Goal: Task Accomplishment & Management: Manage account settings

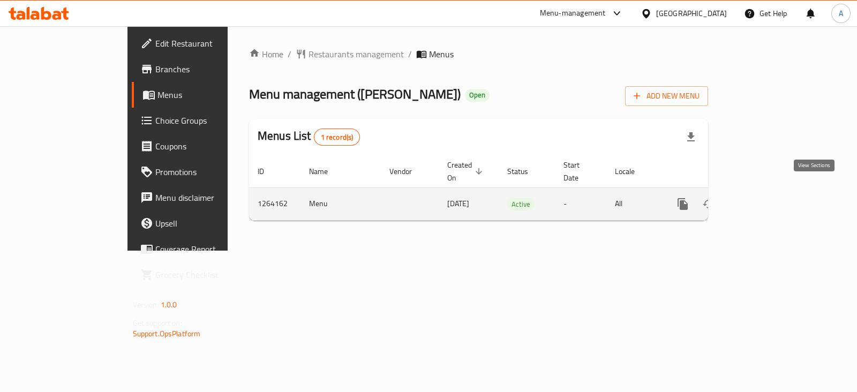
click at [767, 198] on icon "enhanced table" at bounding box center [760, 204] width 13 height 13
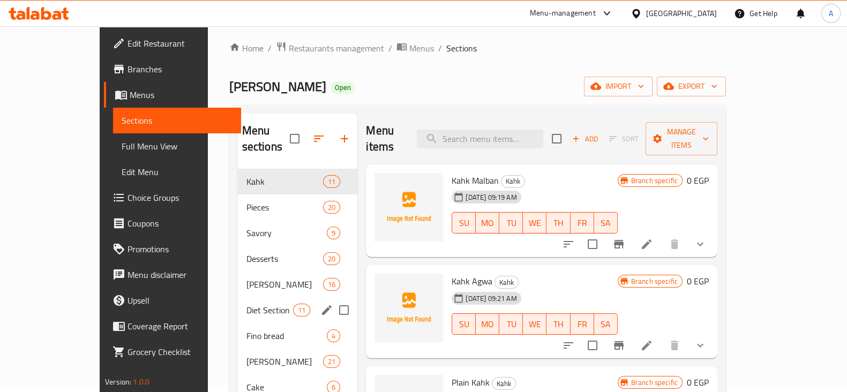
scroll to position [6, 0]
click at [246, 201] on span "Pieces" at bounding box center [269, 207] width 47 height 13
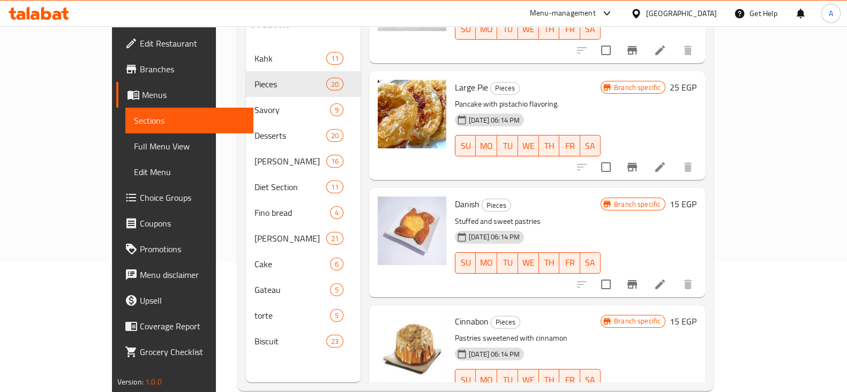
scroll to position [150, 0]
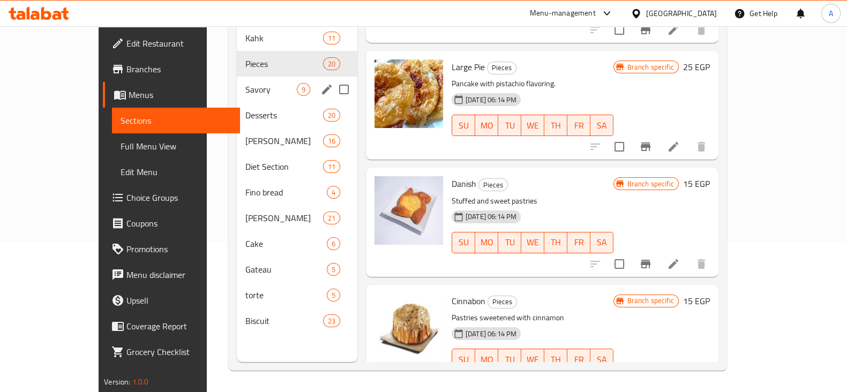
click at [237, 80] on div "Savory 9" at bounding box center [297, 90] width 121 height 26
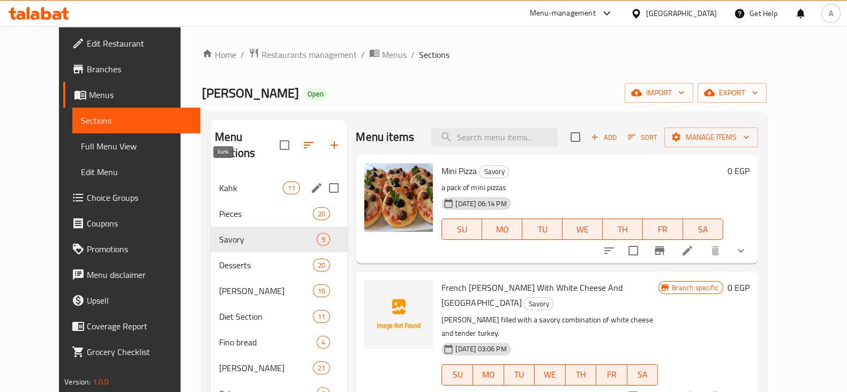
click at [222, 182] on span "Kahk" at bounding box center [251, 188] width 64 height 13
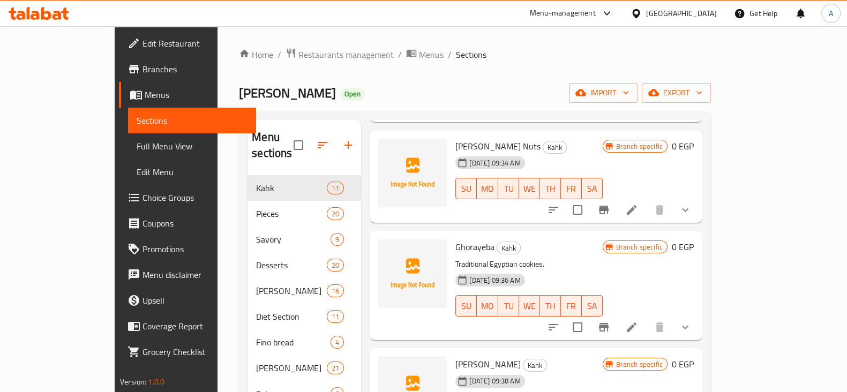
scroll to position [150, 0]
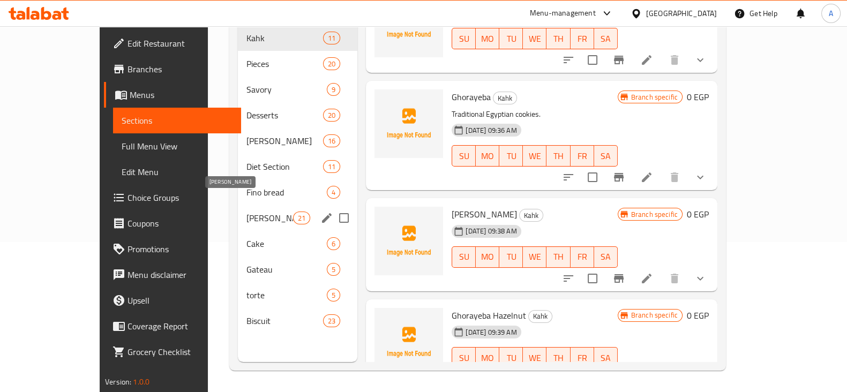
click at [246, 212] on span "[PERSON_NAME]" at bounding box center [269, 218] width 47 height 13
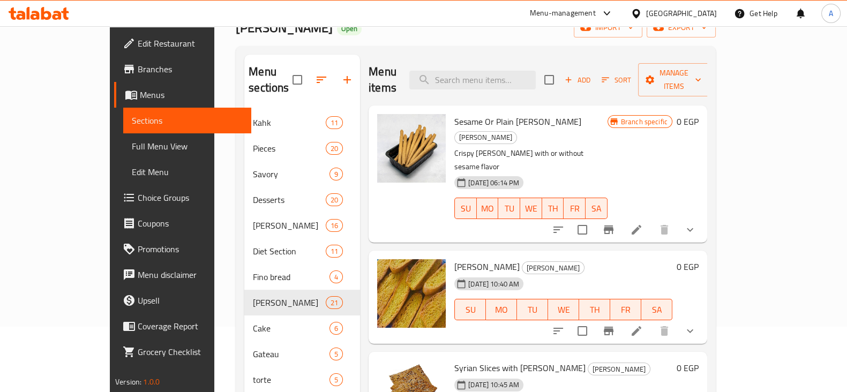
scroll to position [61, 0]
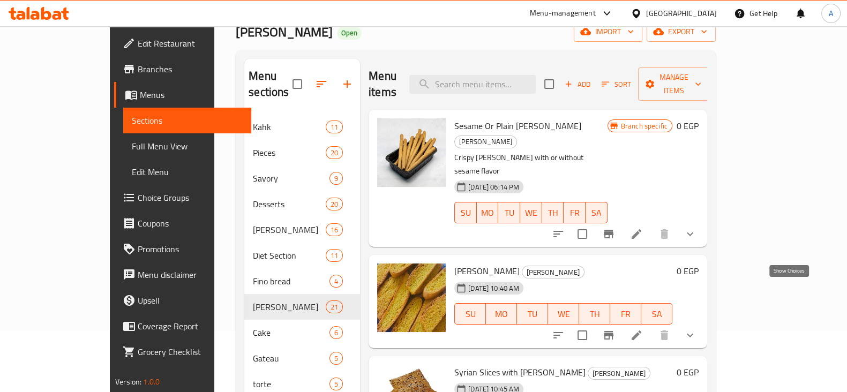
click at [697, 329] on icon "show more" at bounding box center [690, 335] width 13 height 13
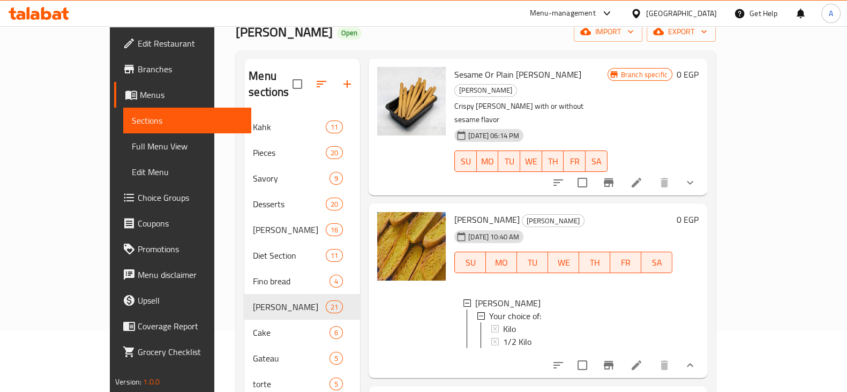
scroll to position [52, 0]
click at [641, 360] on icon at bounding box center [637, 365] width 10 height 10
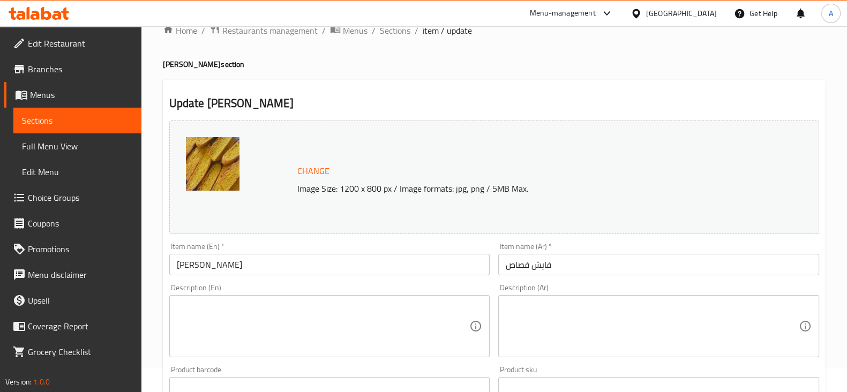
scroll to position [23, 0]
click at [398, 32] on span "Sections" at bounding box center [395, 31] width 31 height 13
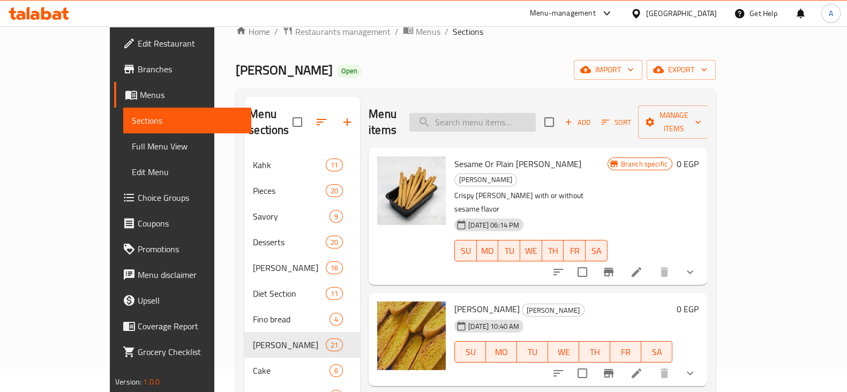
click at [483, 118] on input "search" at bounding box center [472, 122] width 126 height 19
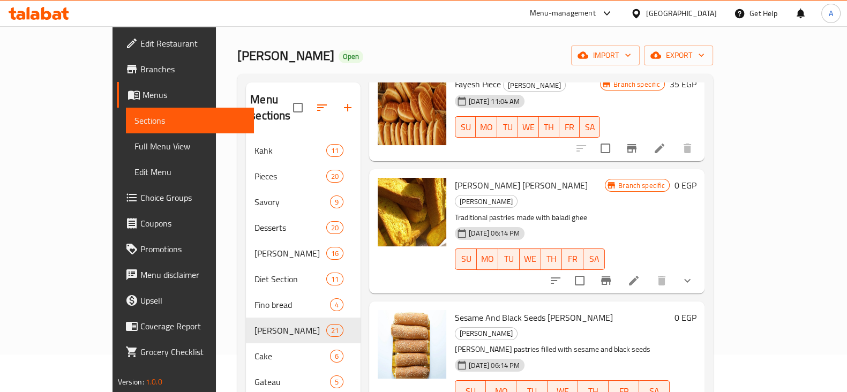
scroll to position [168, 0]
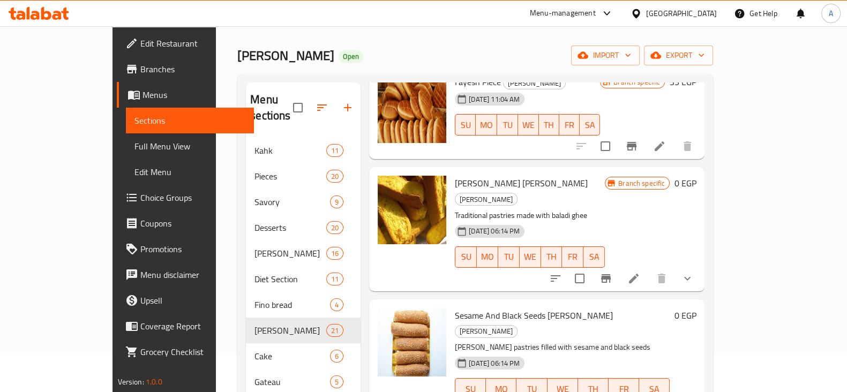
type input "fayesh"
click at [700, 266] on button "show more" at bounding box center [688, 279] width 26 height 26
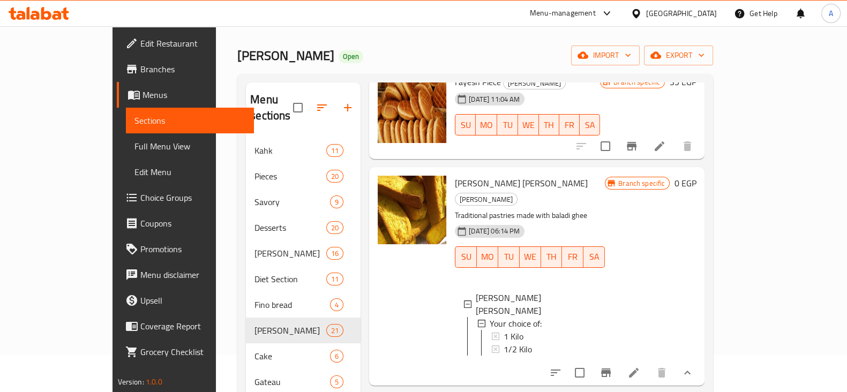
click at [640, 366] on icon at bounding box center [633, 372] width 13 height 13
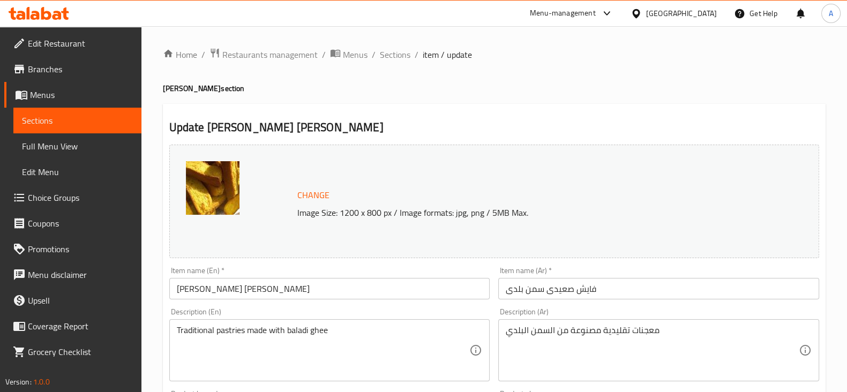
scroll to position [403, 0]
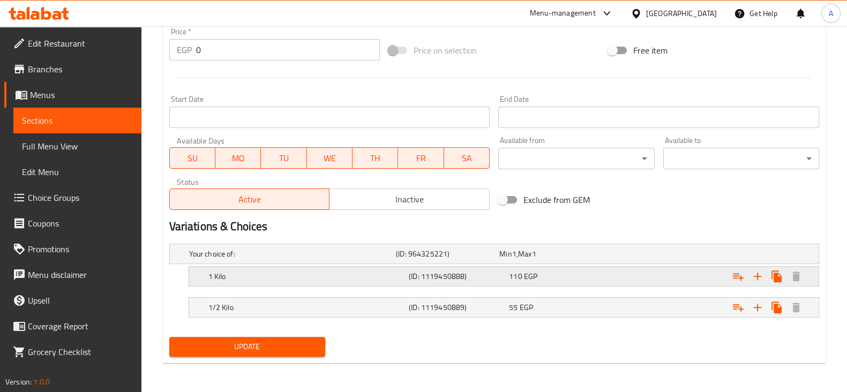
click at [645, 256] on div "Expand" at bounding box center [704, 254] width 207 height 4
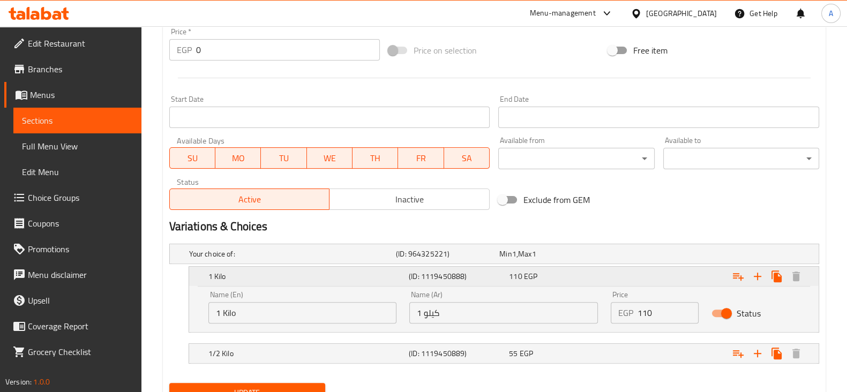
click at [691, 276] on div "Expand" at bounding box center [707, 277] width 200 height 24
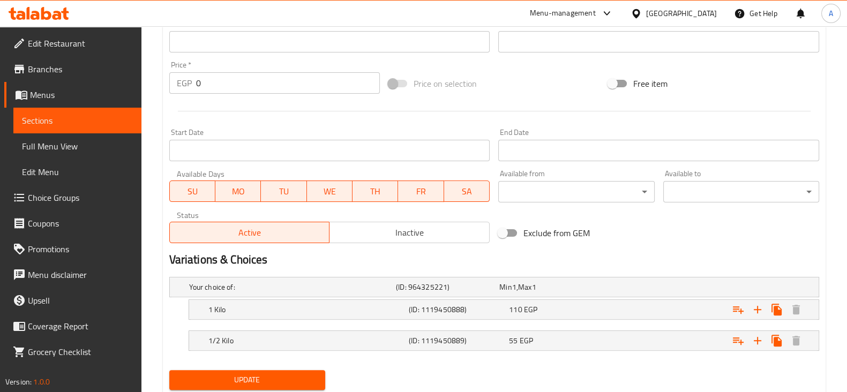
scroll to position [0, 0]
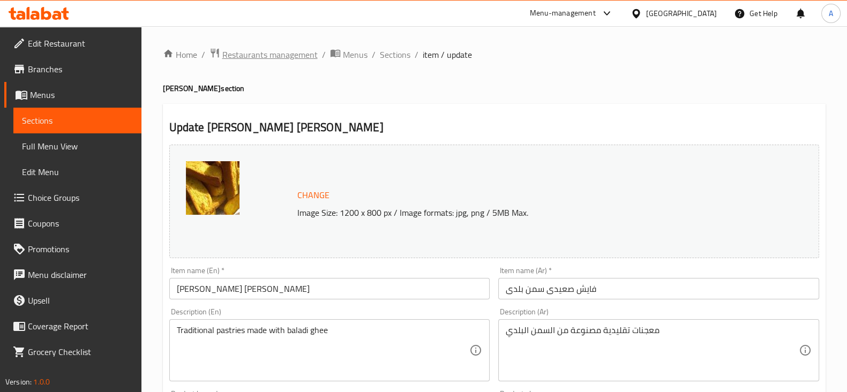
click at [280, 56] on span "Restaurants management" at bounding box center [269, 54] width 95 height 13
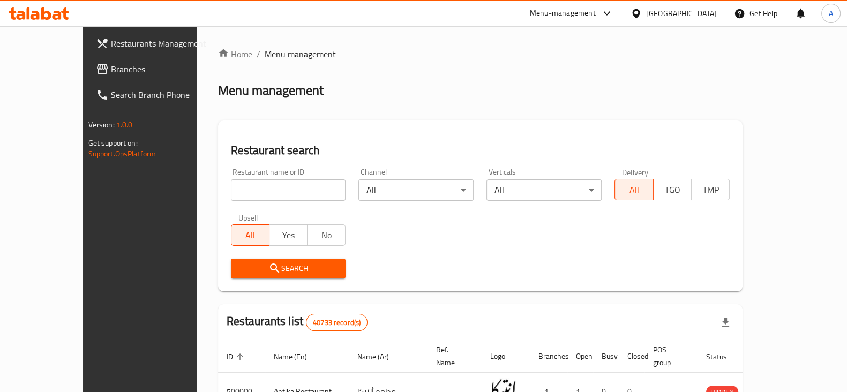
click at [271, 189] on input "search" at bounding box center [288, 189] width 115 height 21
click button "Search" at bounding box center [288, 269] width 115 height 20
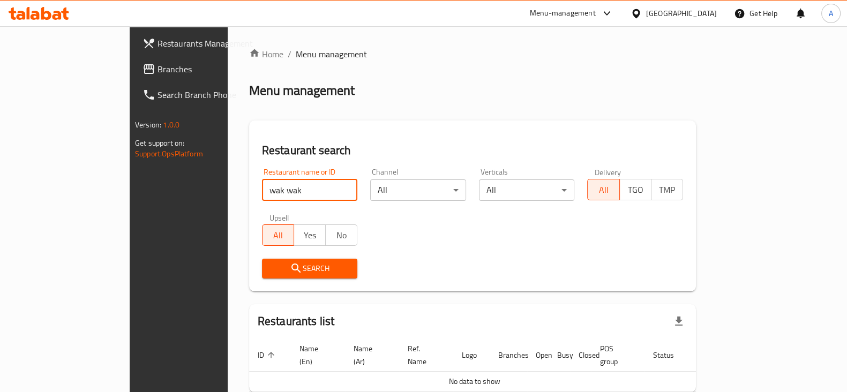
scroll to position [46, 0]
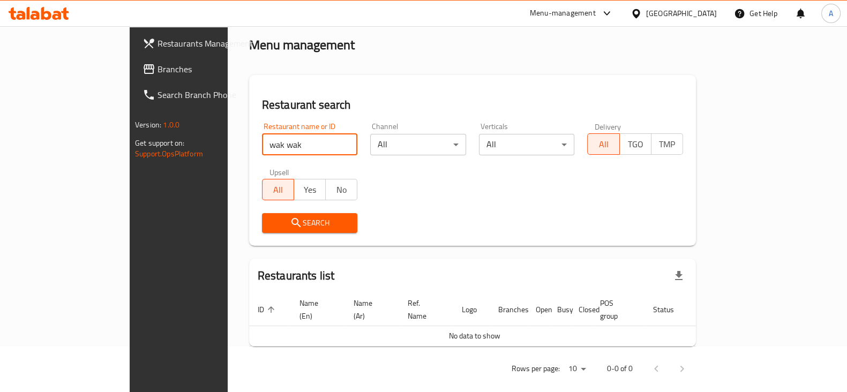
click at [262, 143] on input "wak wak" at bounding box center [310, 144] width 96 height 21
type input "wakwak"
click button "Search" at bounding box center [310, 223] width 96 height 20
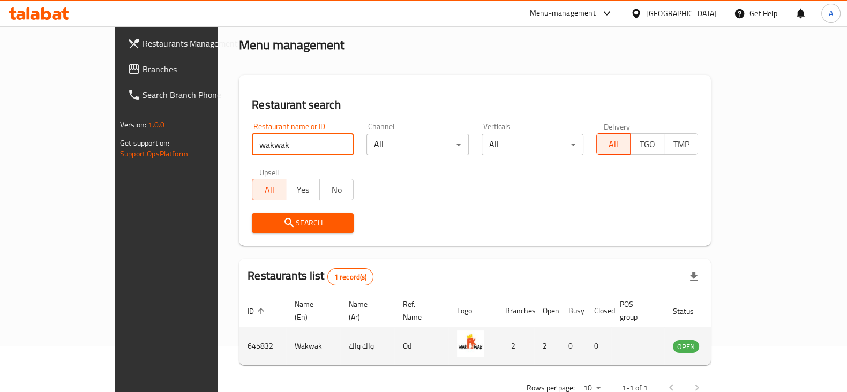
click at [742, 340] on icon "enhanced table" at bounding box center [735, 346] width 13 height 13
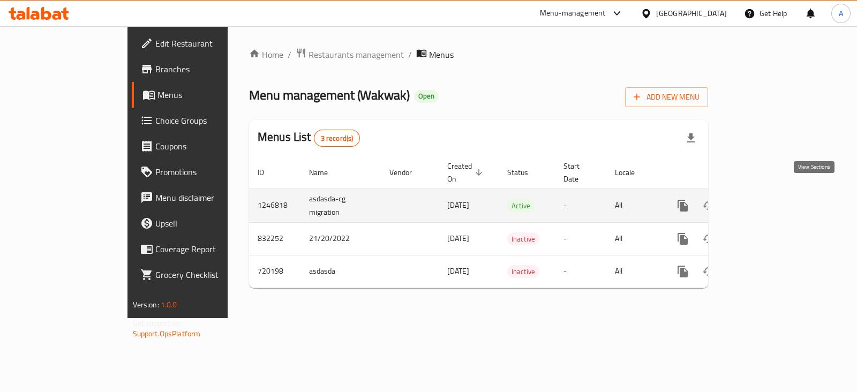
click at [767, 199] on icon "enhanced table" at bounding box center [760, 205] width 13 height 13
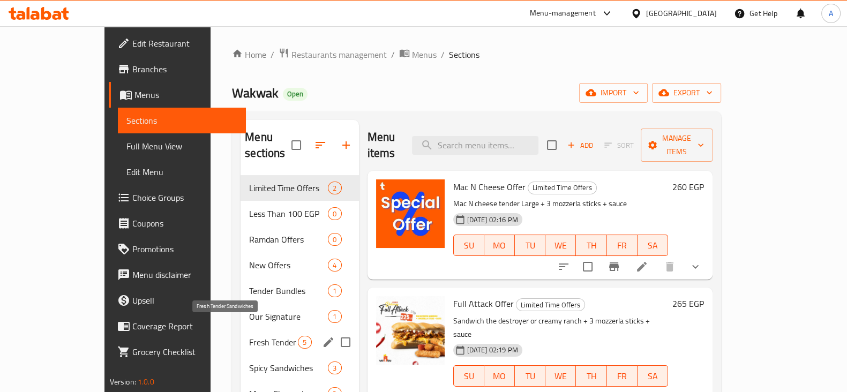
click at [249, 336] on span "Fresh Tender Sandwiches" at bounding box center [273, 342] width 49 height 13
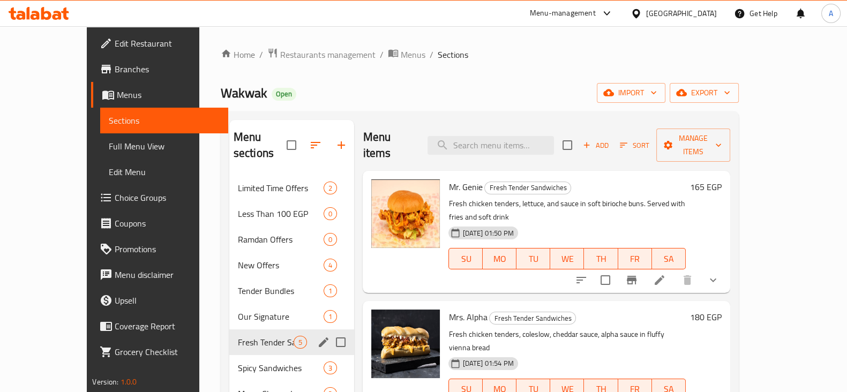
click at [330, 331] on input "Menu sections" at bounding box center [341, 342] width 23 height 23
checkbox input "true"
click at [290, 142] on button "button" at bounding box center [303, 145] width 26 height 26
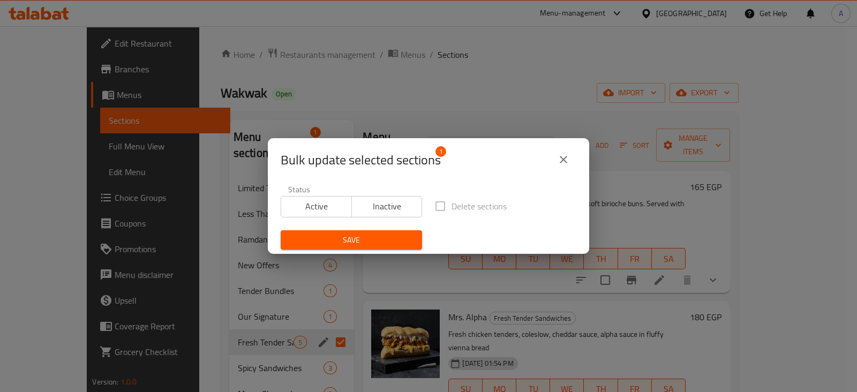
click at [563, 159] on icon "close" at bounding box center [564, 160] width 8 height 8
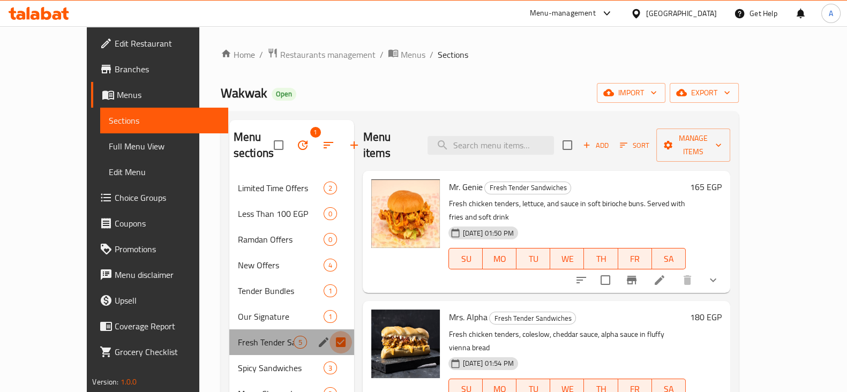
click at [330, 342] on input "Menu sections" at bounding box center [341, 342] width 23 height 23
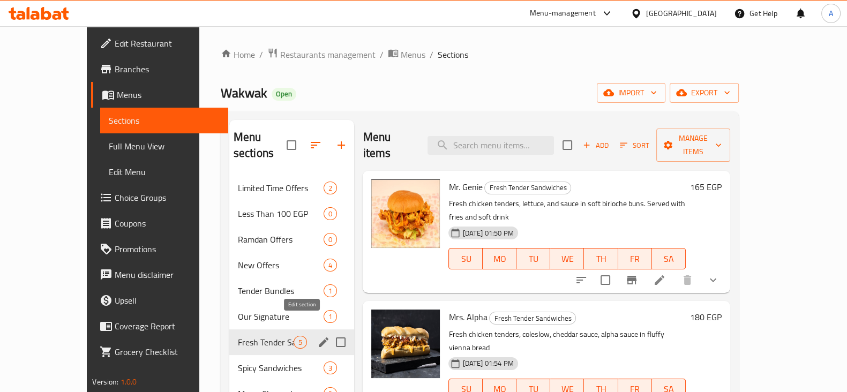
click at [317, 336] on icon "edit" at bounding box center [323, 342] width 13 height 13
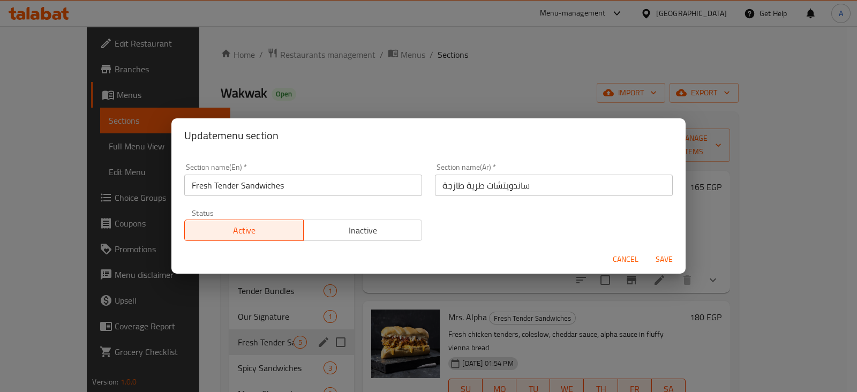
click at [612, 260] on button "Cancel" at bounding box center [626, 260] width 34 height 20
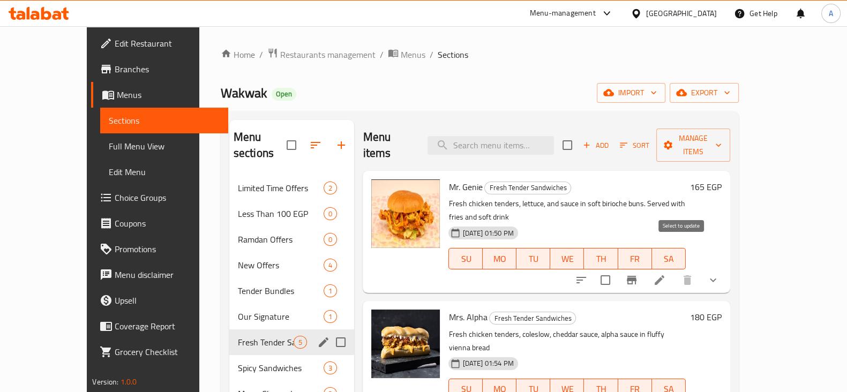
click at [617, 269] on input "checkbox" at bounding box center [605, 280] width 23 height 23
checkbox input "true"
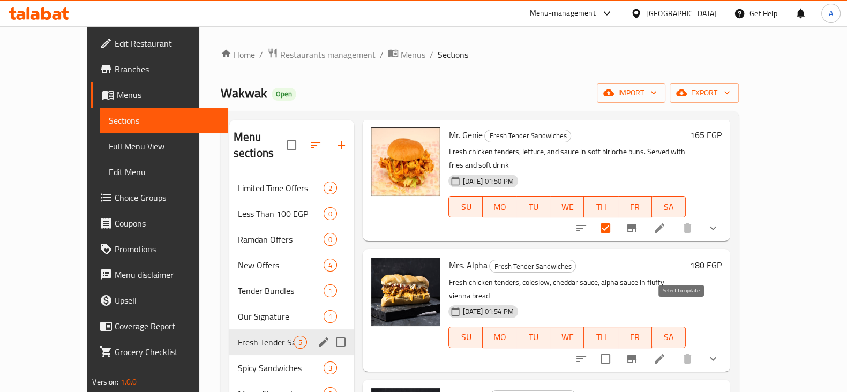
click at [617, 348] on input "checkbox" at bounding box center [605, 359] width 23 height 23
checkbox input "true"
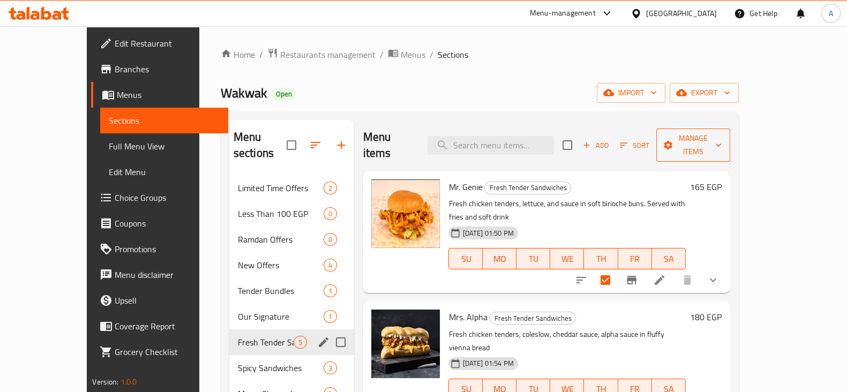
click at [721, 134] on span "Manage items" at bounding box center [693, 145] width 56 height 27
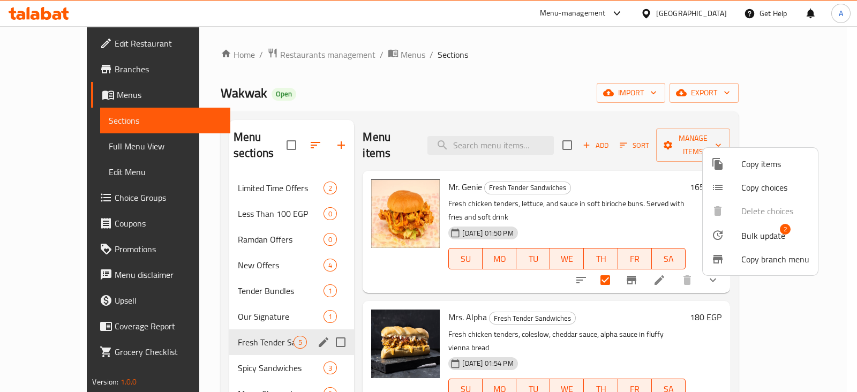
click at [839, 133] on div at bounding box center [428, 196] width 857 height 392
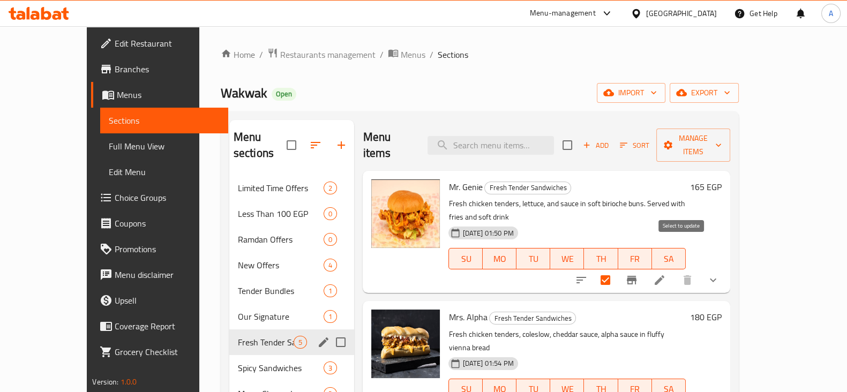
click at [617, 269] on input "checkbox" at bounding box center [605, 280] width 23 height 23
checkbox input "false"
click at [335, 139] on icon "button" at bounding box center [341, 145] width 13 height 13
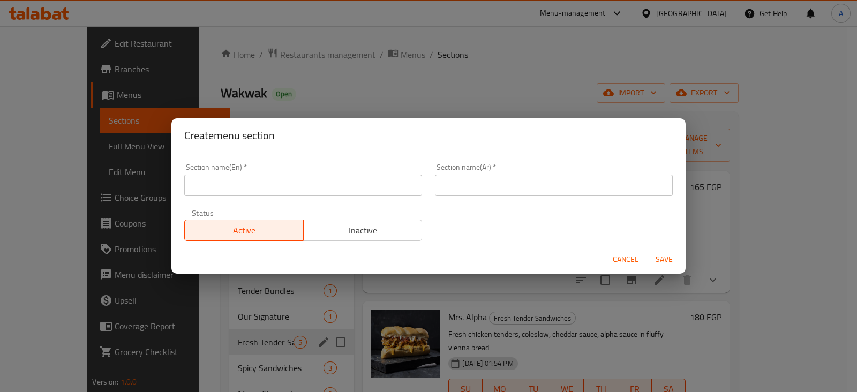
click at [306, 182] on input "text" at bounding box center [303, 185] width 238 height 21
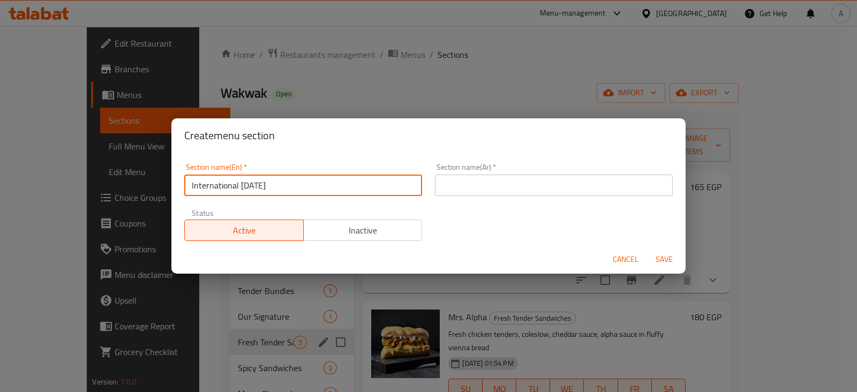
type input "International [DATE]"
click at [488, 188] on input "text" at bounding box center [554, 185] width 238 height 21
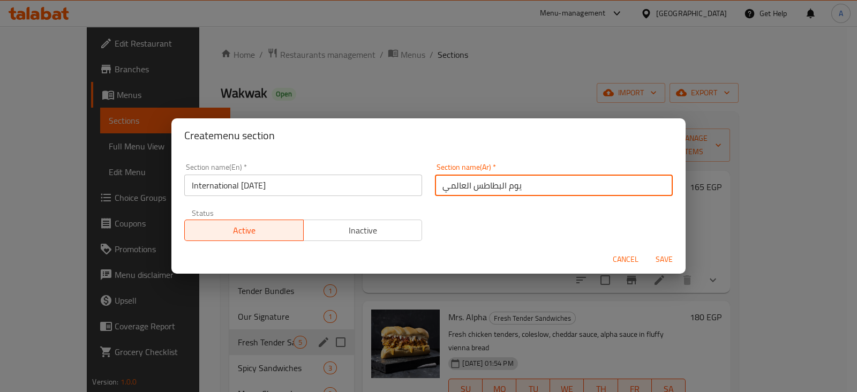
type input "يوم البطاطس العالمي"
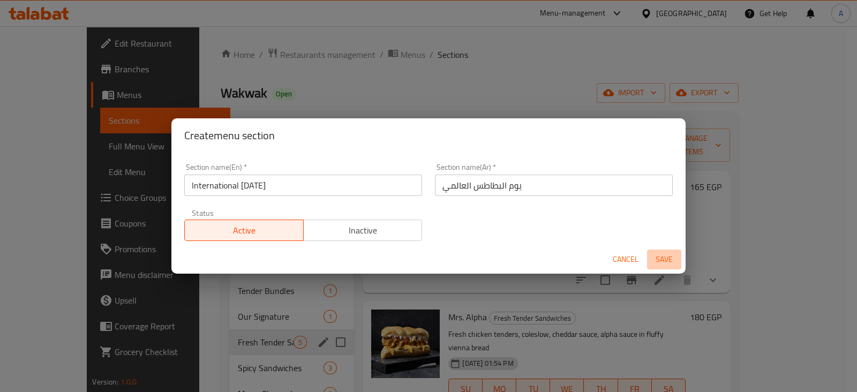
click at [668, 262] on span "Save" at bounding box center [664, 259] width 26 height 13
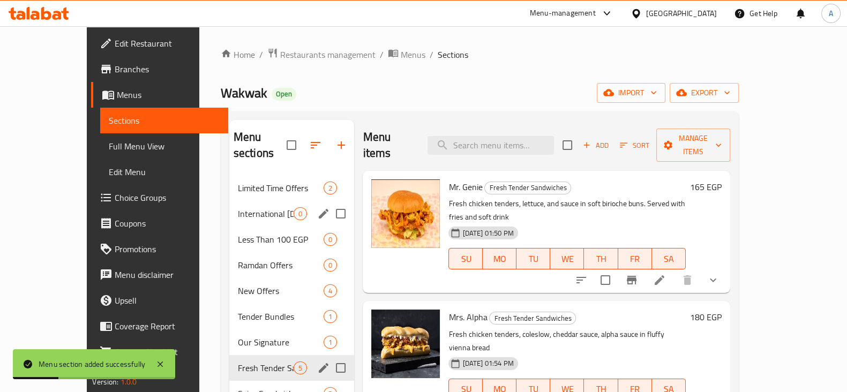
click at [330, 203] on input "Menu sections" at bounding box center [341, 214] width 23 height 23
checkbox input "true"
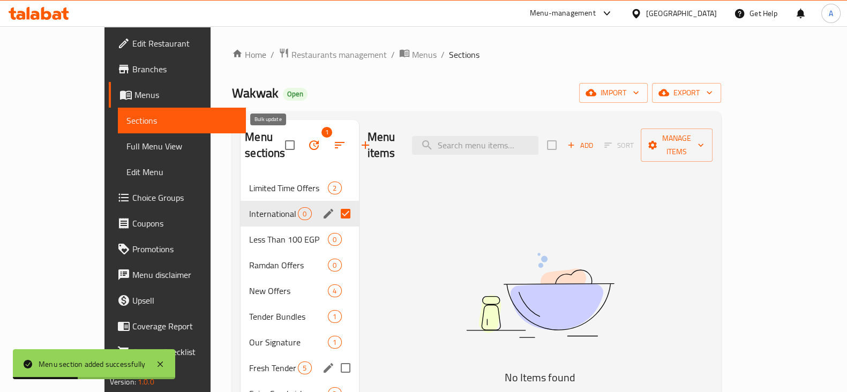
click at [308, 148] on icon "button" at bounding box center [314, 145] width 13 height 13
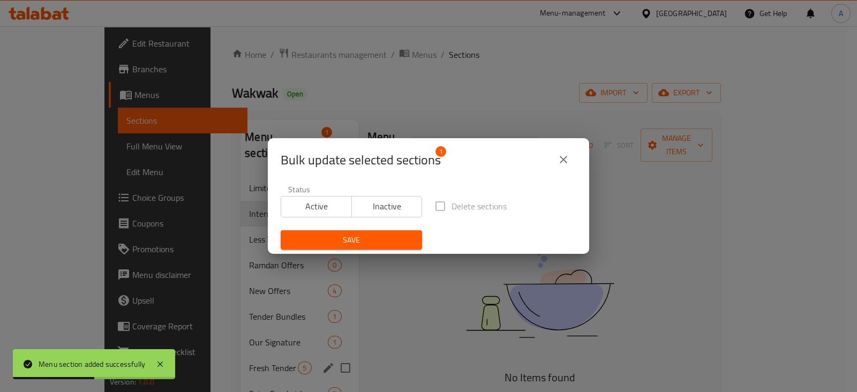
click at [381, 207] on span "Inactive" at bounding box center [387, 207] width 62 height 16
click at [378, 239] on span "Save" at bounding box center [351, 240] width 124 height 13
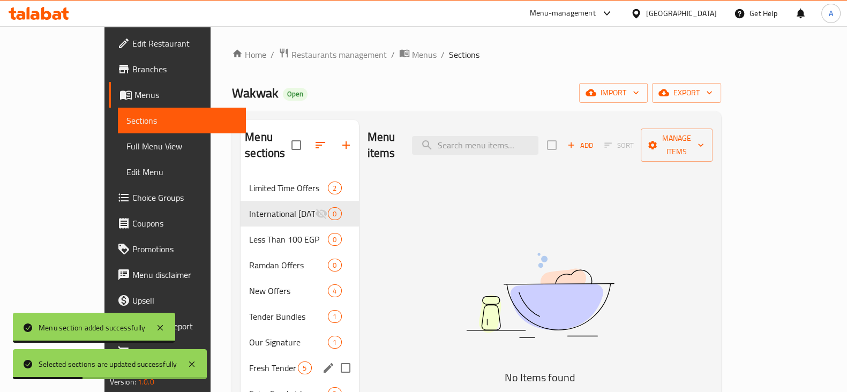
click at [249, 362] on span "Fresh Tender Sandwiches" at bounding box center [273, 368] width 49 height 13
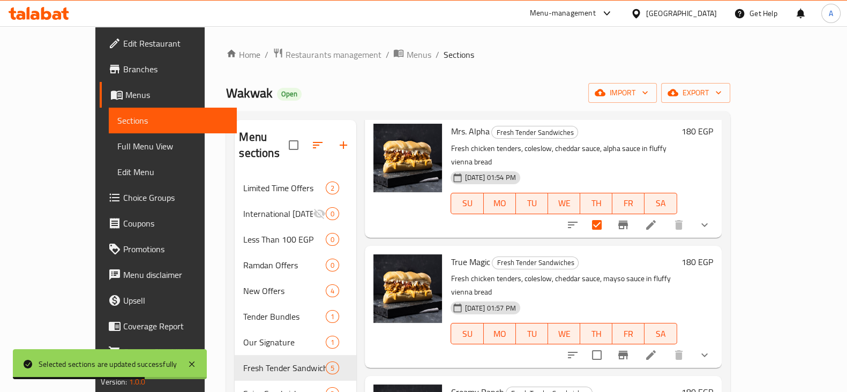
scroll to position [193, 0]
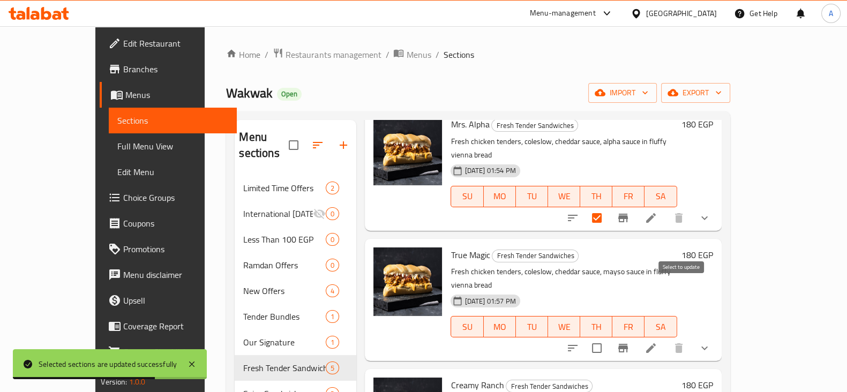
click at [608, 337] on input "checkbox" at bounding box center [597, 348] width 23 height 23
checkbox input "true"
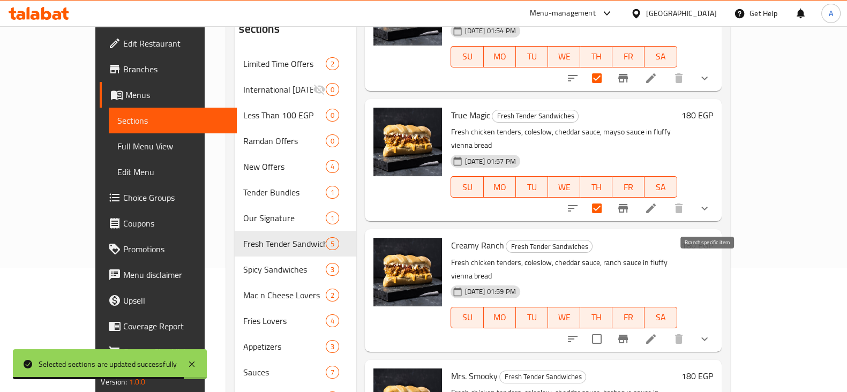
scroll to position [125, 0]
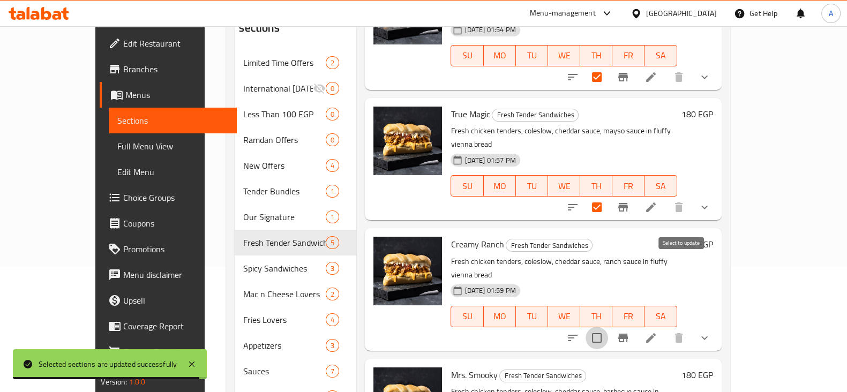
click at [608, 327] on input "checkbox" at bounding box center [597, 338] width 23 height 23
checkbox input "true"
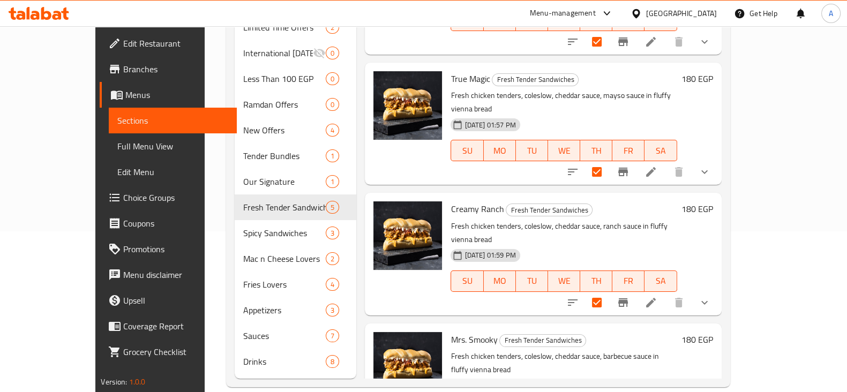
checkbox input "true"
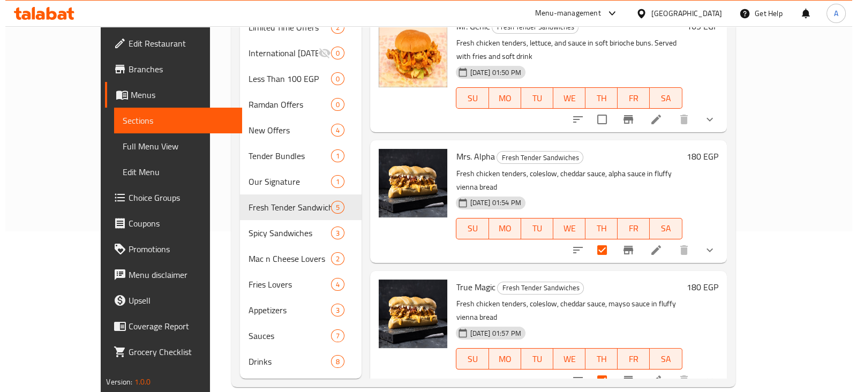
scroll to position [0, 0]
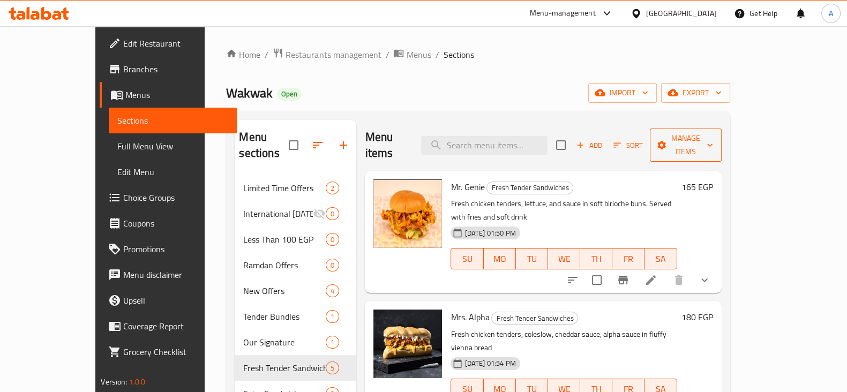
click at [713, 140] on span "Manage items" at bounding box center [685, 145] width 55 height 27
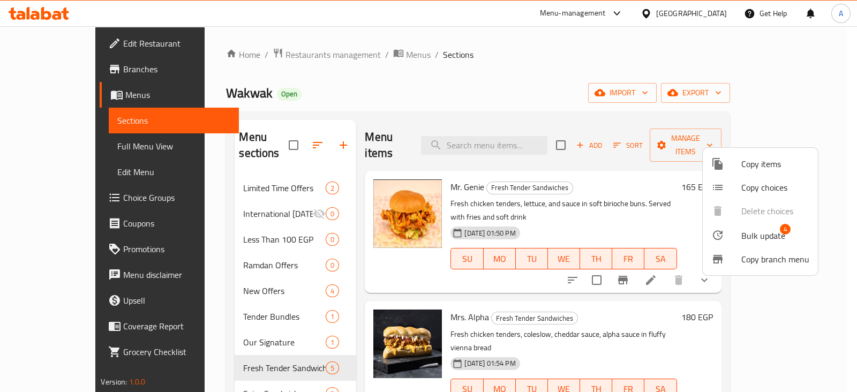
click at [764, 162] on span "Copy items" at bounding box center [776, 164] width 68 height 13
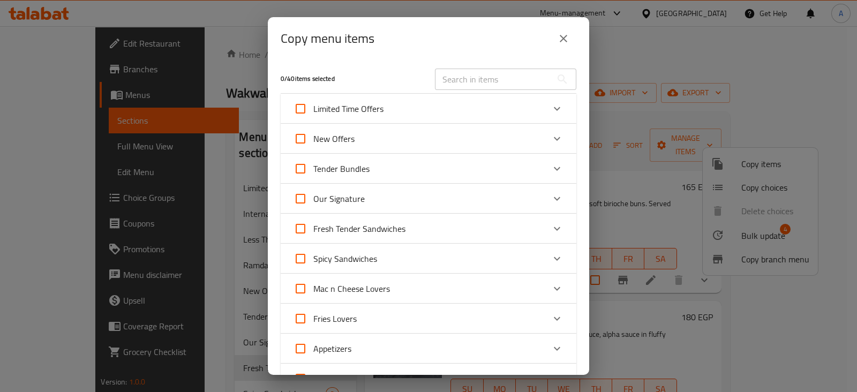
click at [568, 36] on icon "close" at bounding box center [563, 38] width 13 height 13
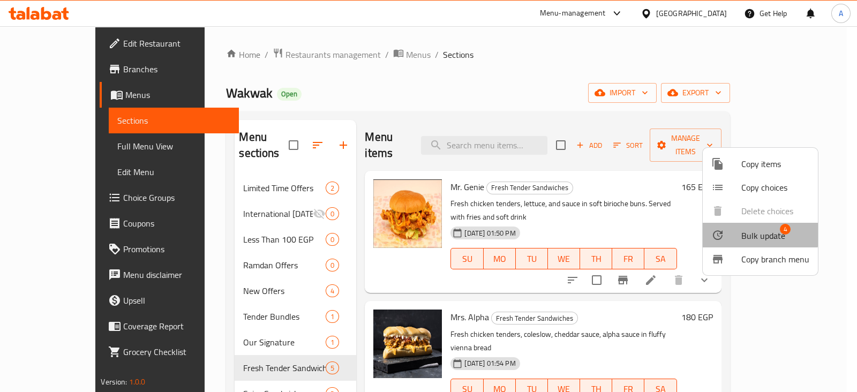
click at [735, 225] on li "Bulk update 4" at bounding box center [760, 235] width 115 height 25
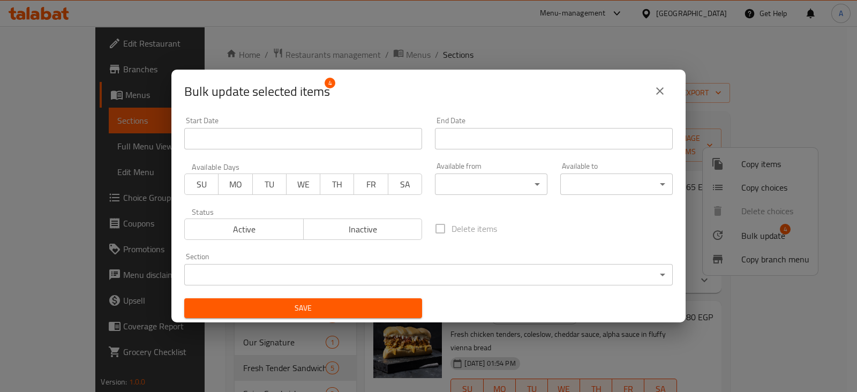
scroll to position [2, 0]
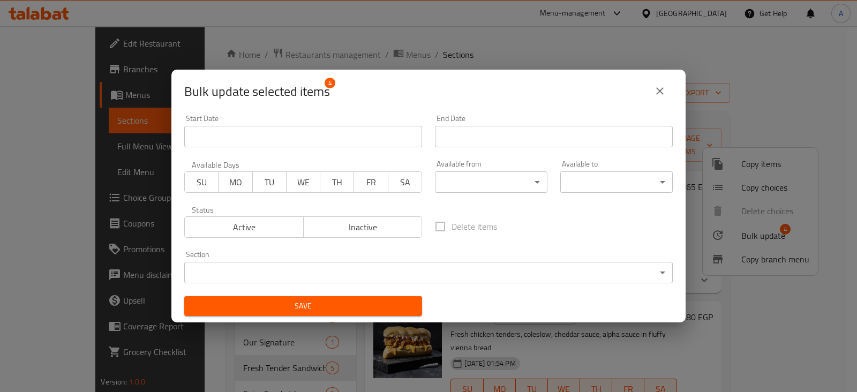
click at [662, 88] on icon "close" at bounding box center [660, 91] width 13 height 13
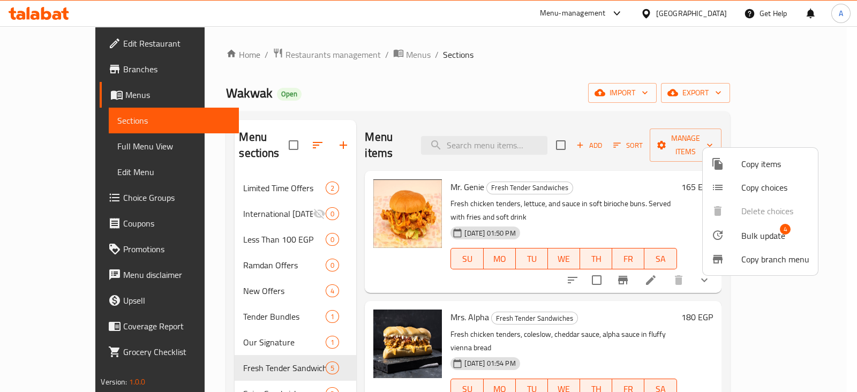
click at [765, 134] on div at bounding box center [428, 196] width 857 height 392
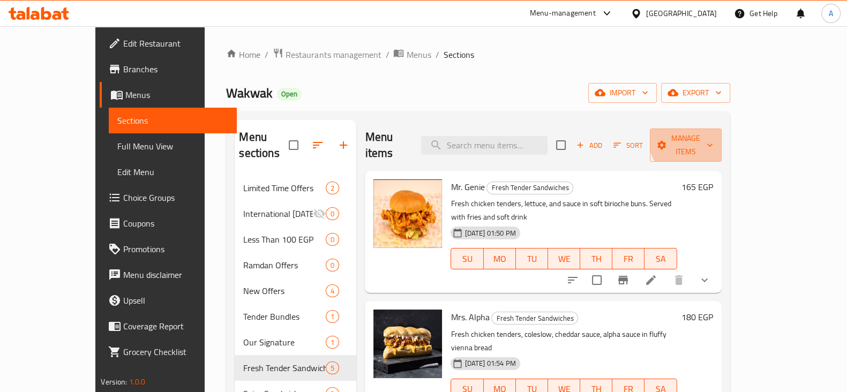
click at [713, 134] on span "Manage items" at bounding box center [685, 145] width 55 height 27
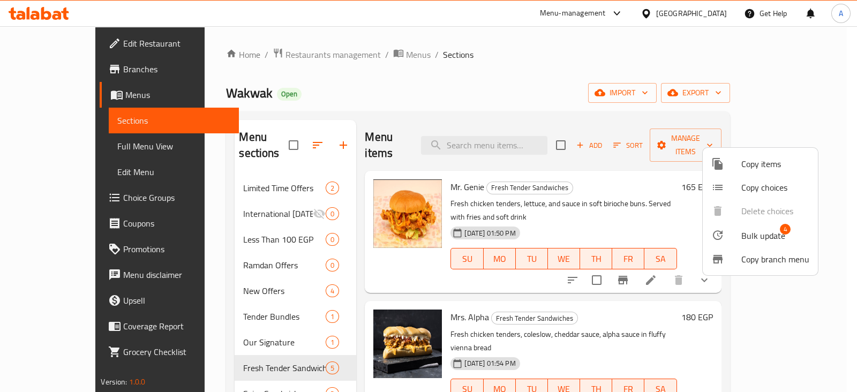
click at [772, 153] on li "Copy items" at bounding box center [760, 164] width 115 height 24
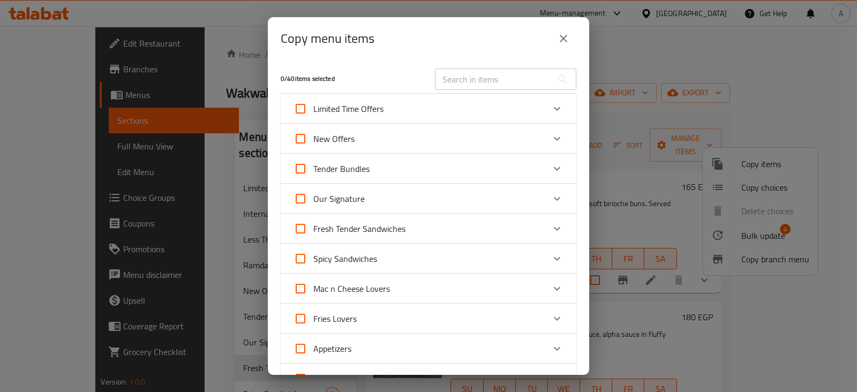
click at [500, 234] on div "Fresh Tender Sandwiches" at bounding box center [419, 229] width 251 height 26
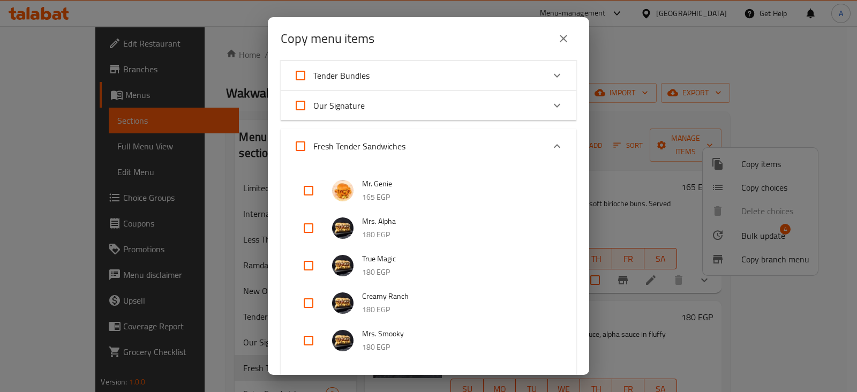
scroll to position [115, 0]
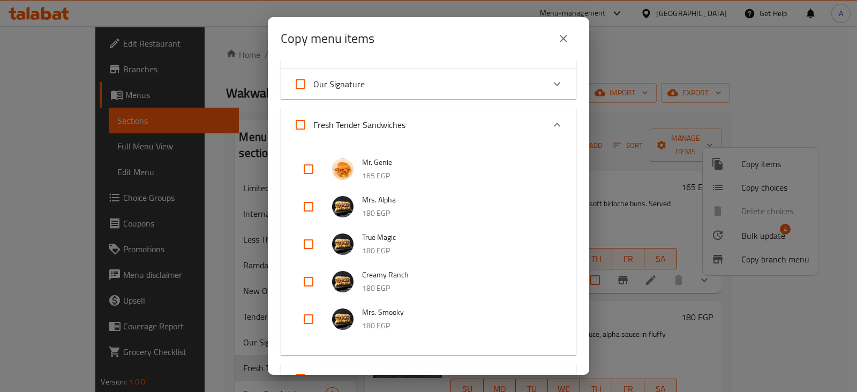
click at [308, 209] on input "checkbox" at bounding box center [309, 207] width 26 height 26
checkbox input "true"
click at [311, 244] on input "checkbox" at bounding box center [309, 244] width 26 height 26
checkbox input "true"
click at [307, 290] on input "checkbox" at bounding box center [309, 282] width 26 height 26
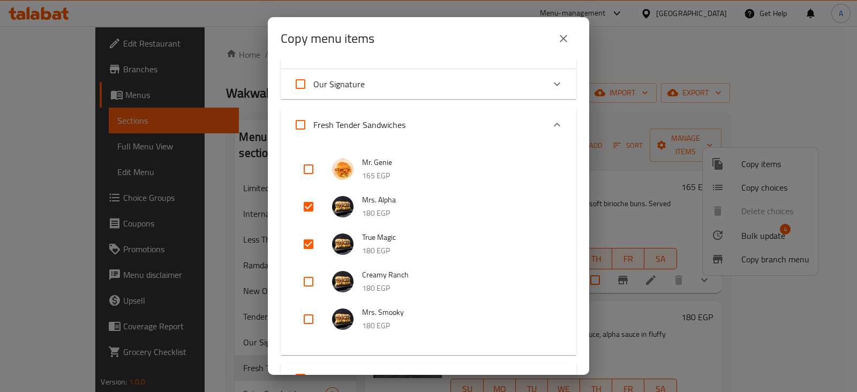
checkbox input "true"
click at [309, 317] on input "checkbox" at bounding box center [309, 319] width 26 height 26
checkbox input "true"
click at [554, 124] on icon "Expand" at bounding box center [557, 125] width 6 height 4
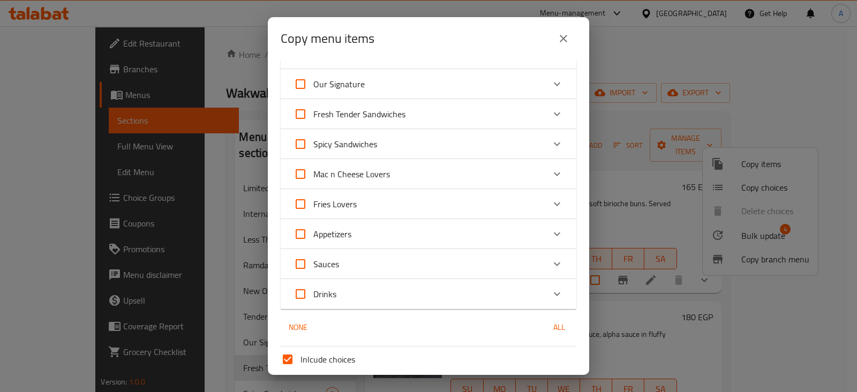
click at [551, 149] on icon "Expand" at bounding box center [557, 144] width 13 height 13
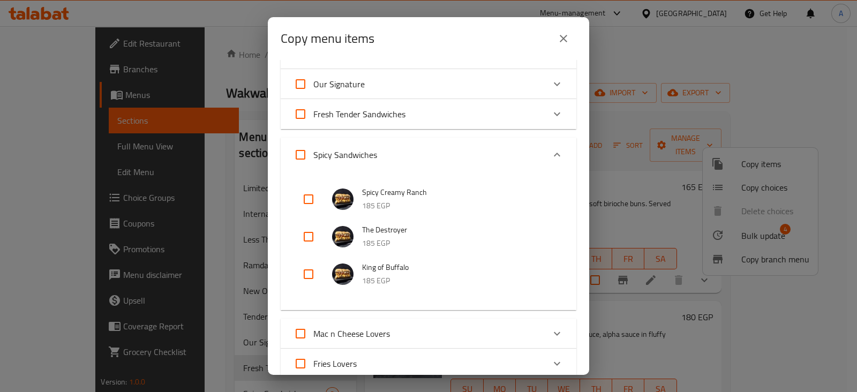
click at [310, 197] on input "checkbox" at bounding box center [309, 199] width 26 height 26
checkbox input "true"
click at [308, 231] on input "checkbox" at bounding box center [309, 237] width 26 height 26
checkbox input "true"
click at [308, 269] on input "checkbox" at bounding box center [309, 274] width 26 height 26
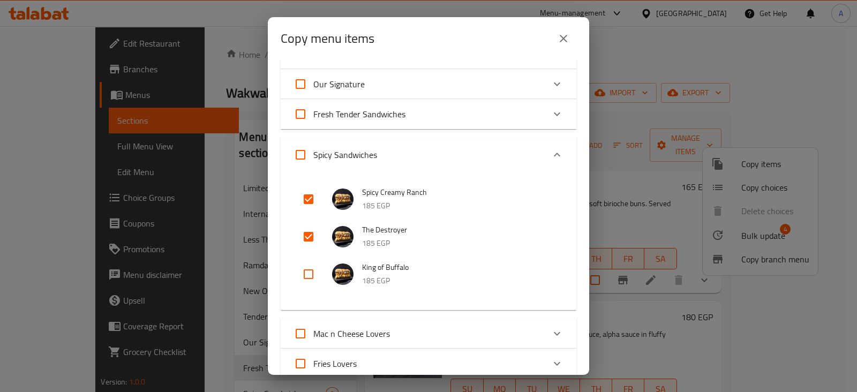
checkbox input "true"
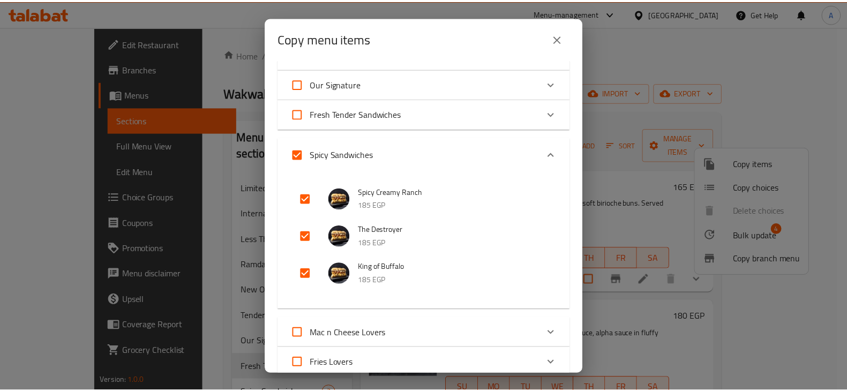
scroll to position [362, 0]
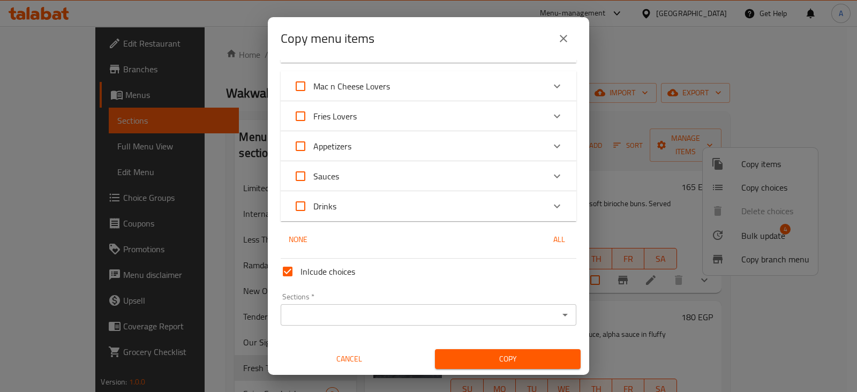
click at [491, 309] on input "Sections   *" at bounding box center [420, 315] width 272 height 15
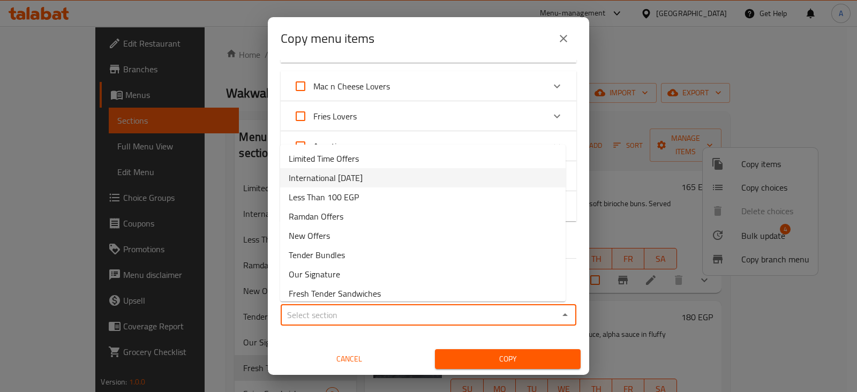
click at [336, 176] on span "International [DATE]" at bounding box center [326, 177] width 74 height 13
type input "International [DATE]"
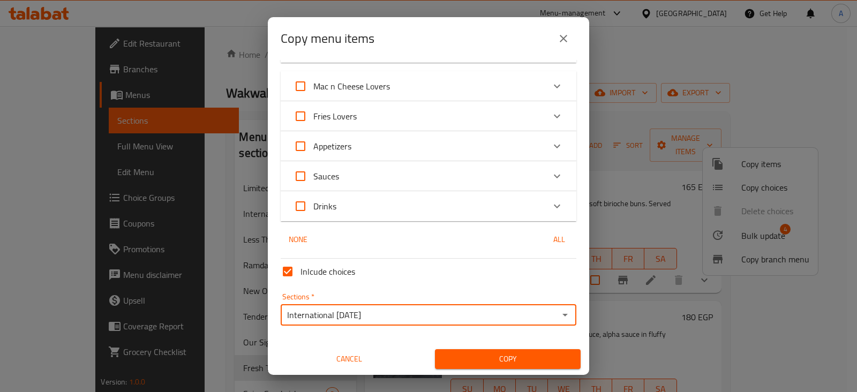
click at [528, 354] on span "Copy" at bounding box center [508, 359] width 129 height 13
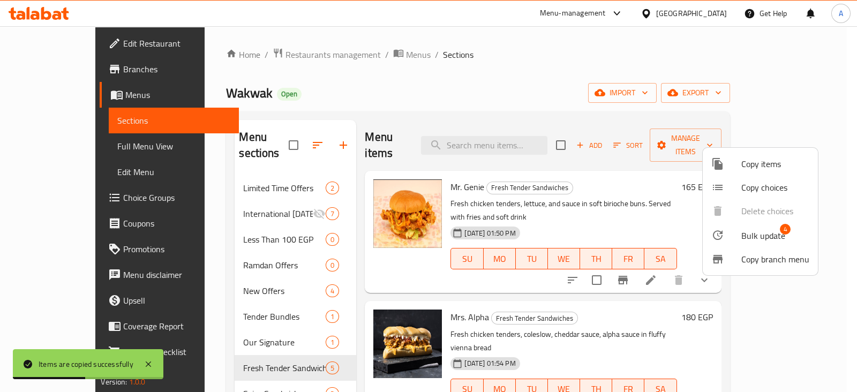
click at [164, 174] on div at bounding box center [428, 196] width 857 height 392
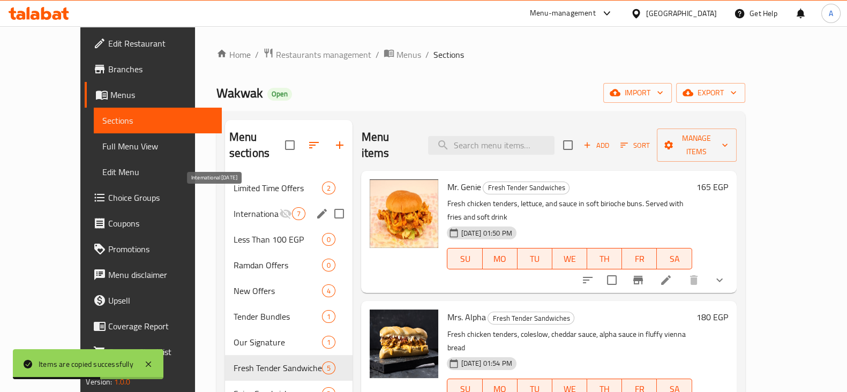
click at [234, 207] on span "International [DATE]" at bounding box center [257, 213] width 46 height 13
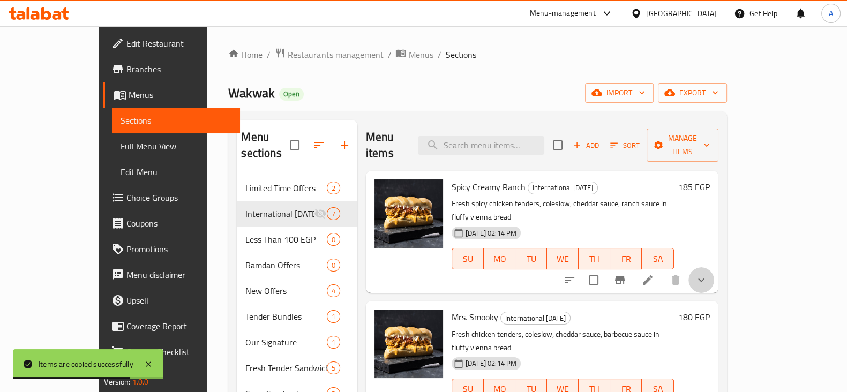
click at [714, 267] on button "show more" at bounding box center [701, 280] width 26 height 26
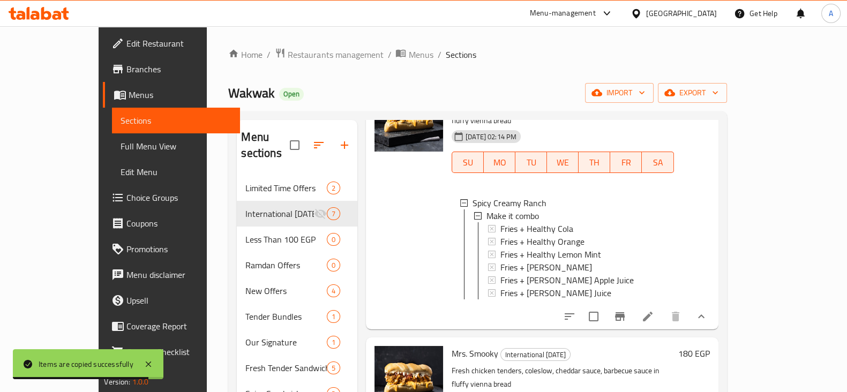
scroll to position [112, 0]
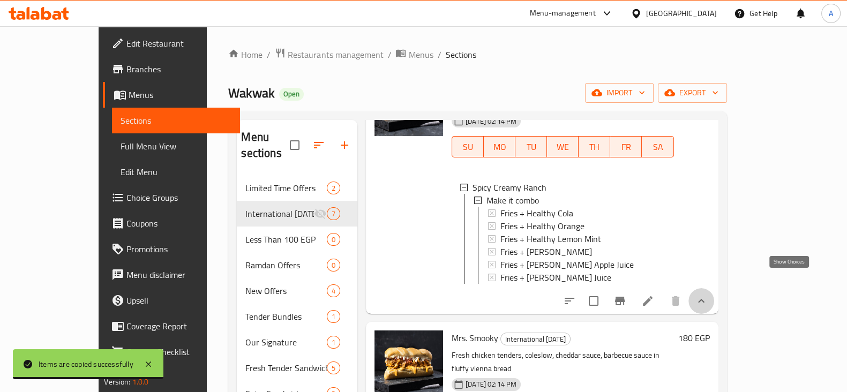
click at [708, 295] on icon "show more" at bounding box center [701, 301] width 13 height 13
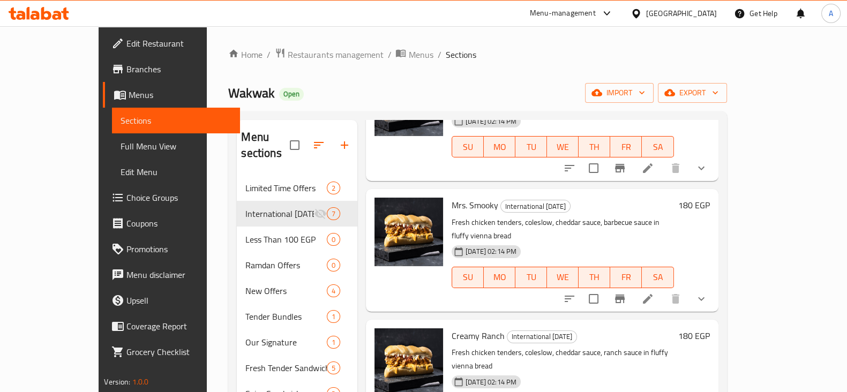
scroll to position [0, 0]
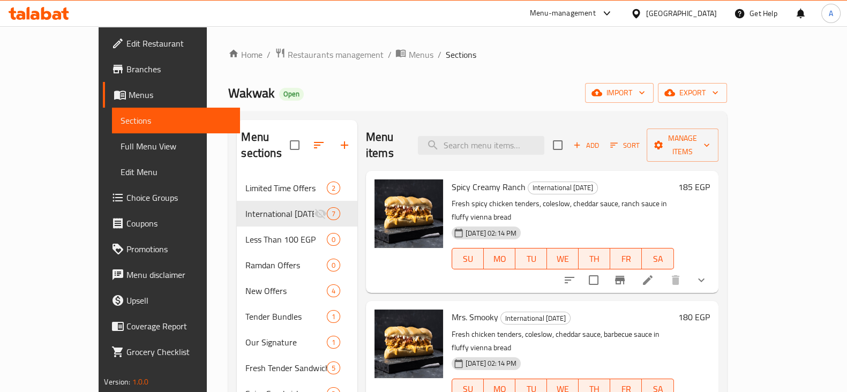
click at [653, 275] on icon at bounding box center [648, 280] width 10 height 10
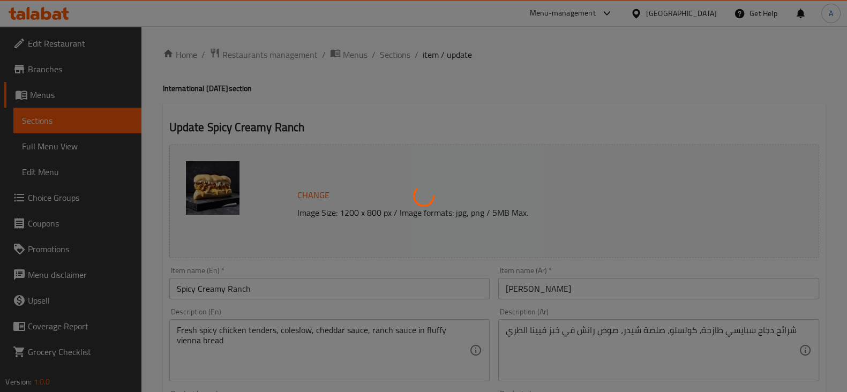
type input "كومبو"
type input "0"
type input "1"
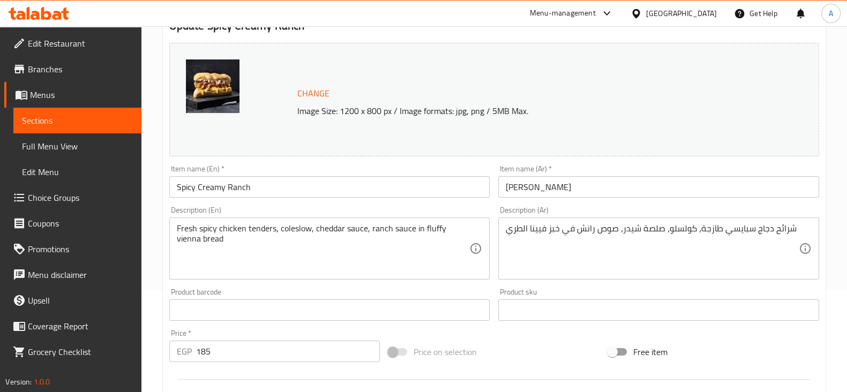
scroll to position [104, 0]
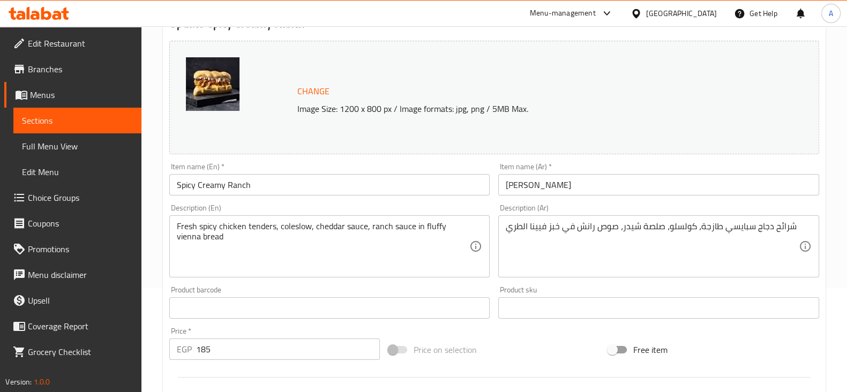
click at [410, 180] on input "Spicy Creamy Ranch" at bounding box center [329, 184] width 321 height 21
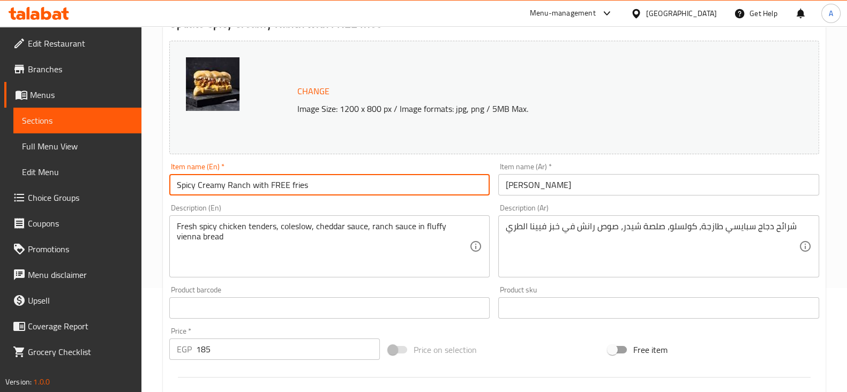
type input "Spicy Creamy Ranch with FREE fries"
click at [502, 183] on input "[PERSON_NAME]" at bounding box center [658, 184] width 321 height 21
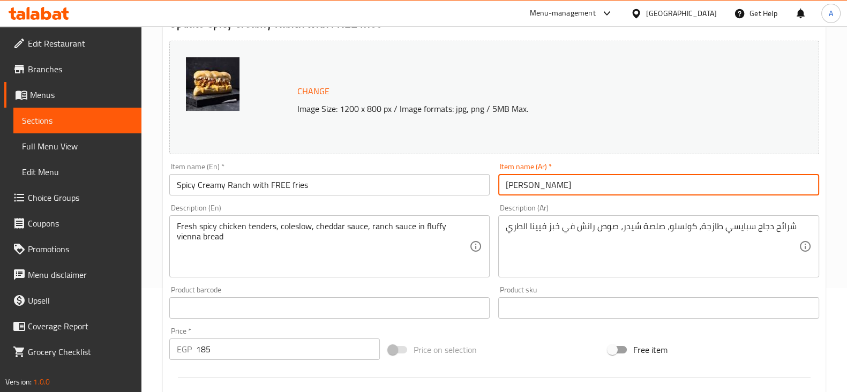
click at [603, 175] on input "[PERSON_NAME]" at bounding box center [658, 184] width 321 height 21
drag, startPoint x: 504, startPoint y: 185, endPoint x: 564, endPoint y: 189, distance: 60.7
click at [564, 189] on input "[PERSON_NAME] مع بطاطس مجانا" at bounding box center [658, 184] width 321 height 21
type input "[PERSON_NAME] مع بطاطس مجانا"
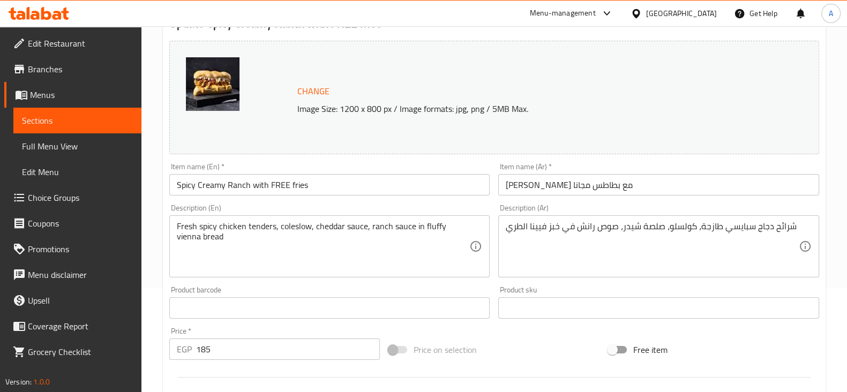
click at [449, 208] on div "Description (En) Fresh spicy chicken tenders, coleslow, cheddar sauce, ranch sa…" at bounding box center [329, 240] width 321 height 73
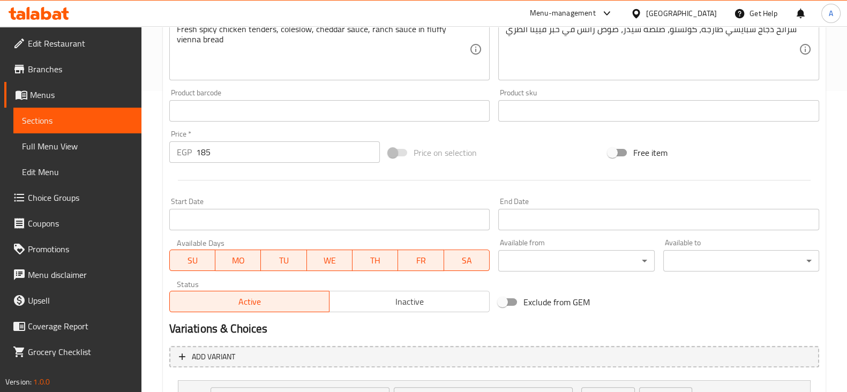
scroll to position [398, 0]
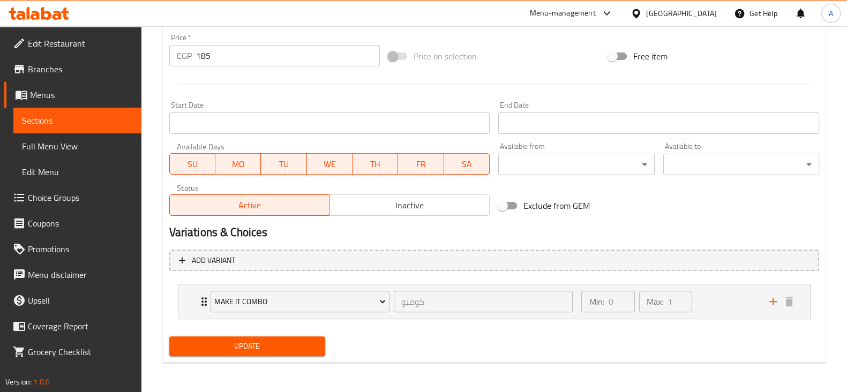
click at [289, 338] on button "Update" at bounding box center [247, 346] width 156 height 20
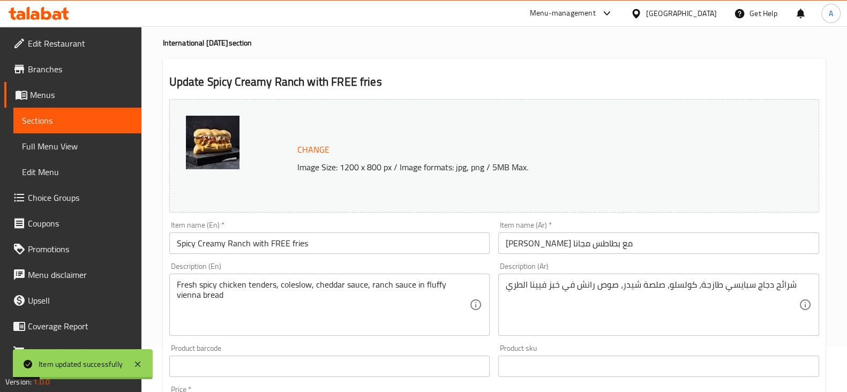
scroll to position [0, 0]
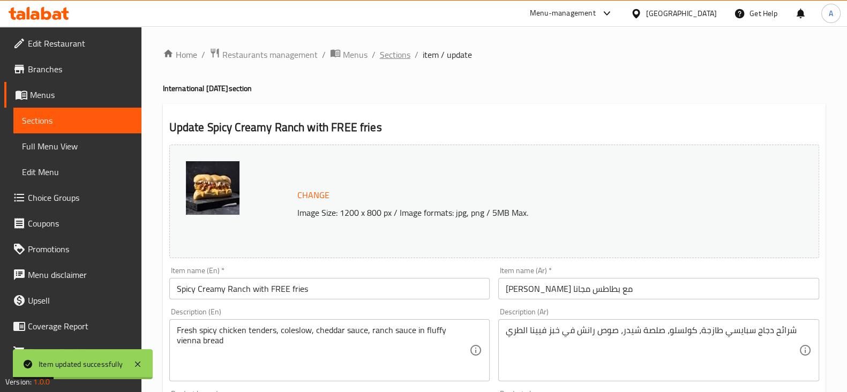
click at [406, 55] on span "Sections" at bounding box center [395, 54] width 31 height 13
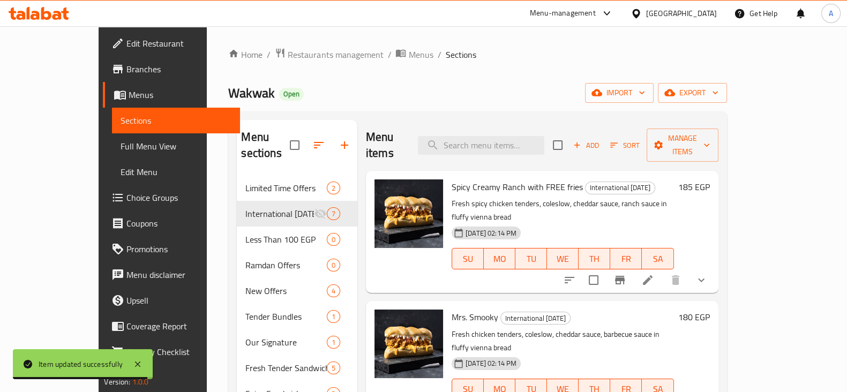
scroll to position [58, 0]
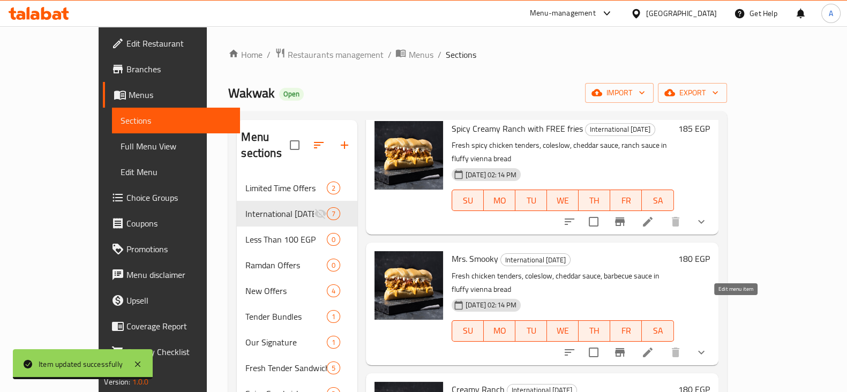
click at [663, 343] on li at bounding box center [648, 352] width 30 height 19
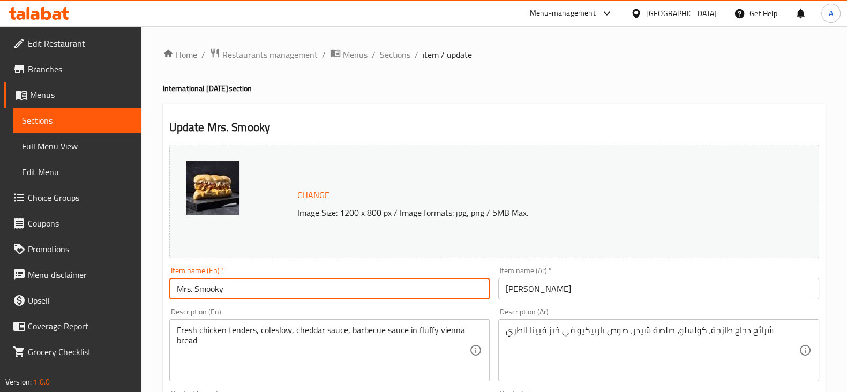
click at [271, 296] on input "Mrs. Smooky" at bounding box center [329, 288] width 321 height 21
click at [591, 291] on input "[PERSON_NAME]" at bounding box center [658, 288] width 321 height 21
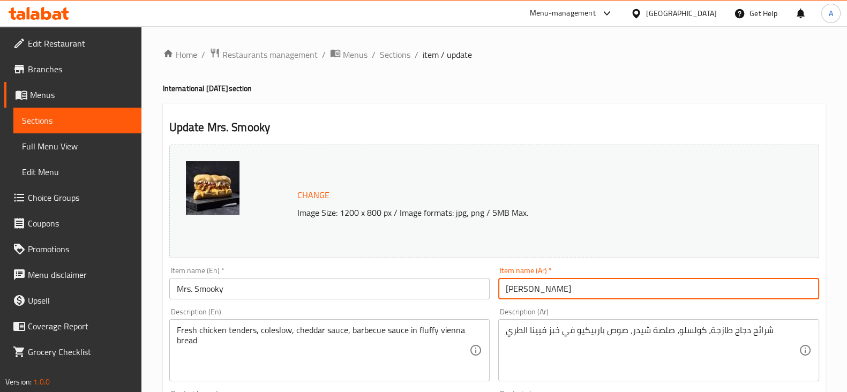
paste input "مع بطاطس مجانا"
type input "[PERSON_NAME] مع بطاطس مجانا"
click at [370, 284] on input "Mrs. Smooky" at bounding box center [329, 288] width 321 height 21
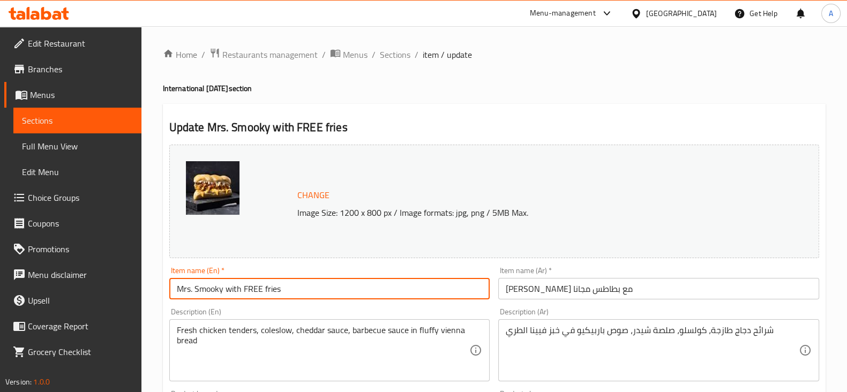
click at [229, 288] on input "Mrs. Smooky with FREE fries" at bounding box center [329, 288] width 321 height 21
click at [318, 293] on input "Mrs. Smooky With FREE fries" at bounding box center [329, 288] width 321 height 21
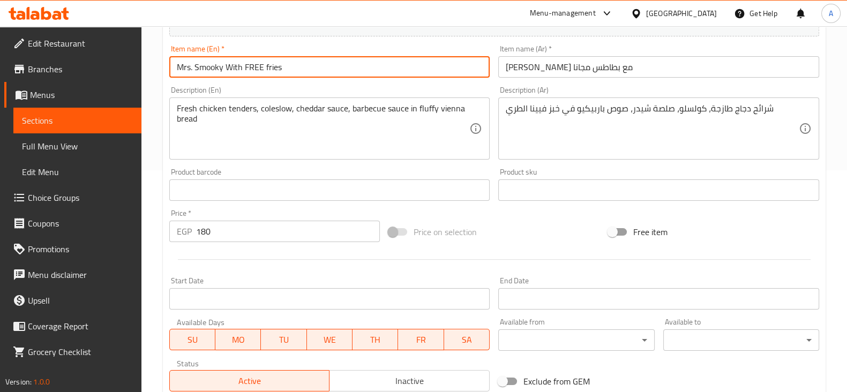
scroll to position [398, 0]
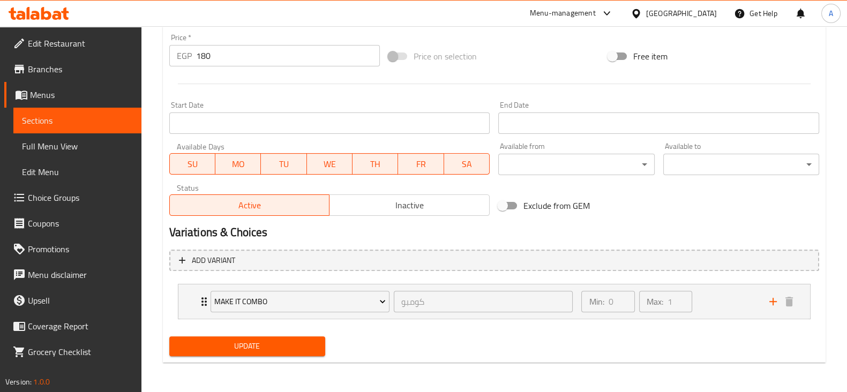
type input "Mrs. Smooky With FREE fries"
click at [278, 352] on button "Update" at bounding box center [247, 346] width 156 height 20
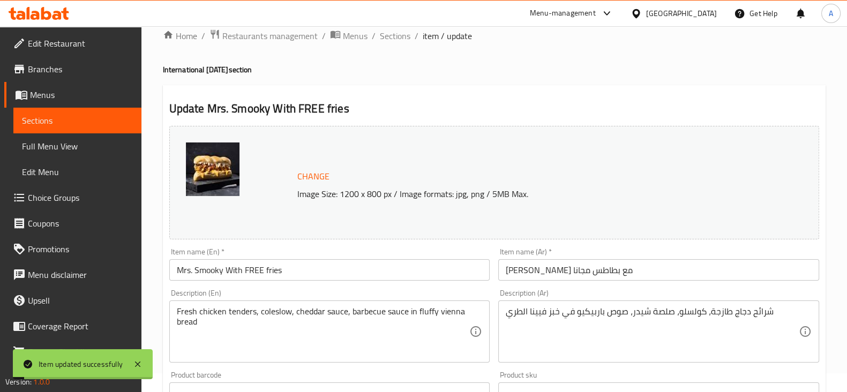
scroll to position [0, 0]
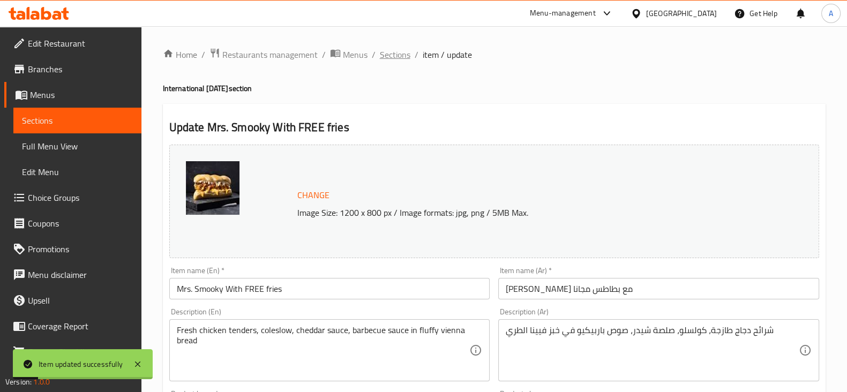
click at [399, 55] on span "Sections" at bounding box center [395, 54] width 31 height 13
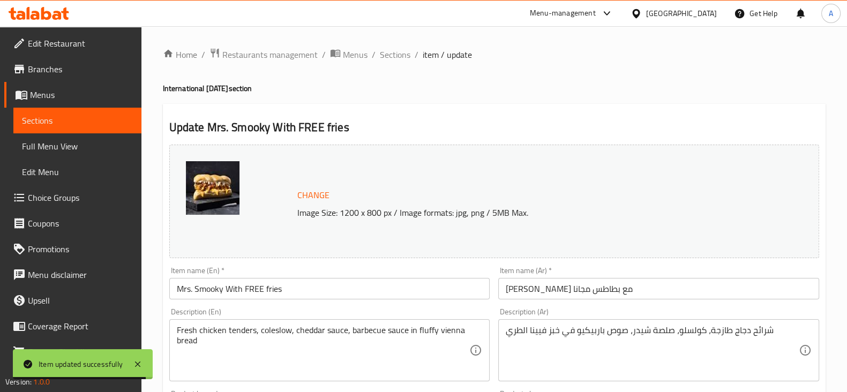
click at [230, 286] on input "Mrs. Smooky With FREE fries" at bounding box center [329, 288] width 321 height 21
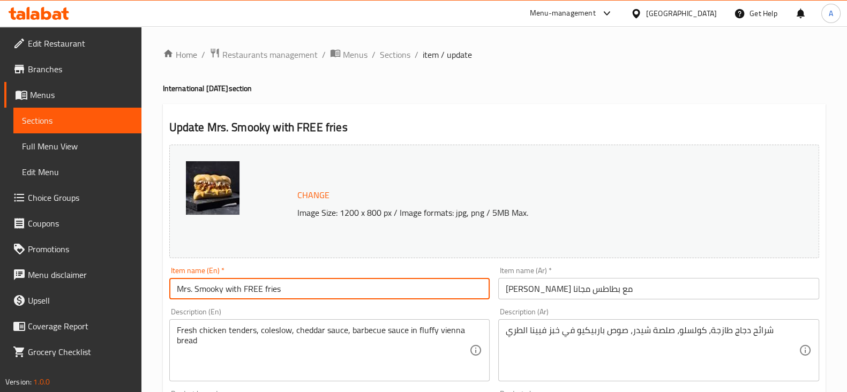
scroll to position [398, 0]
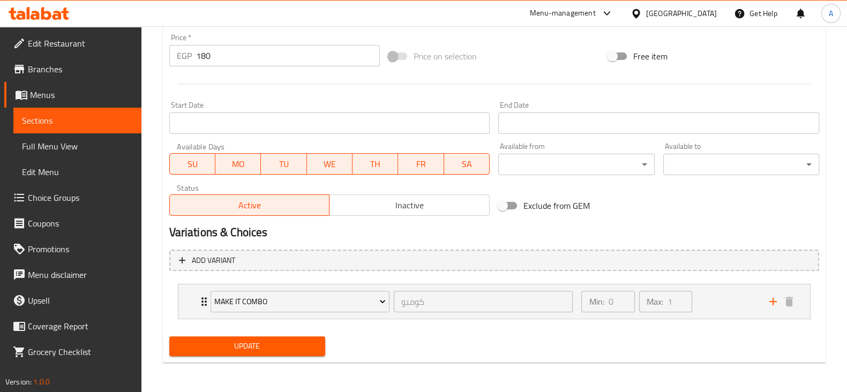
type input "Mrs. Smooky with FREE fries"
click at [247, 336] on button "Update" at bounding box center [247, 346] width 156 height 20
click at [294, 340] on span "Update" at bounding box center [247, 346] width 139 height 13
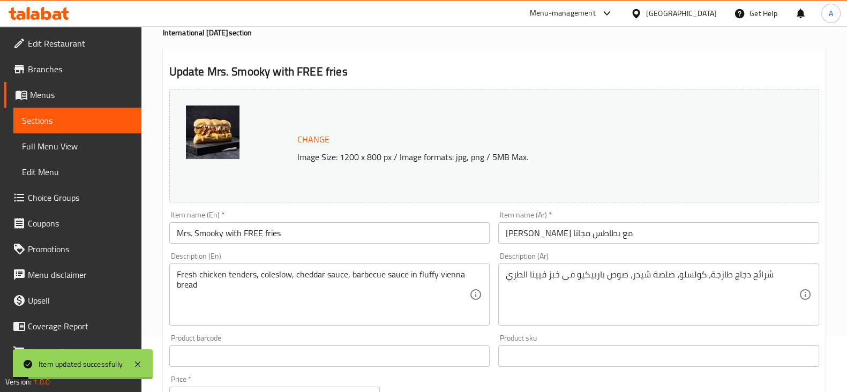
scroll to position [0, 0]
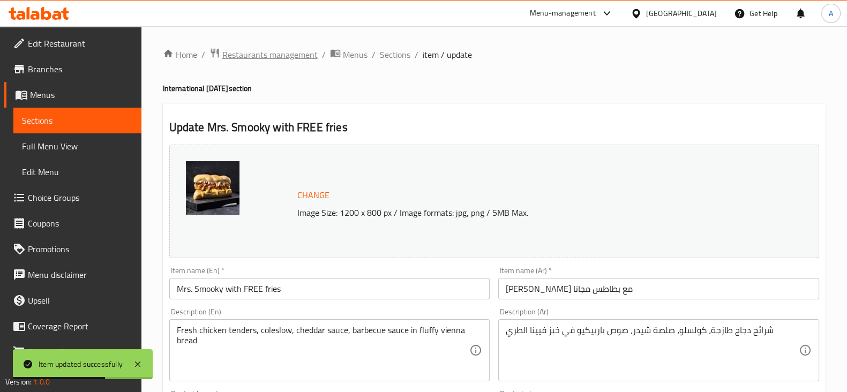
click at [282, 53] on span "Restaurants management" at bounding box center [269, 54] width 95 height 13
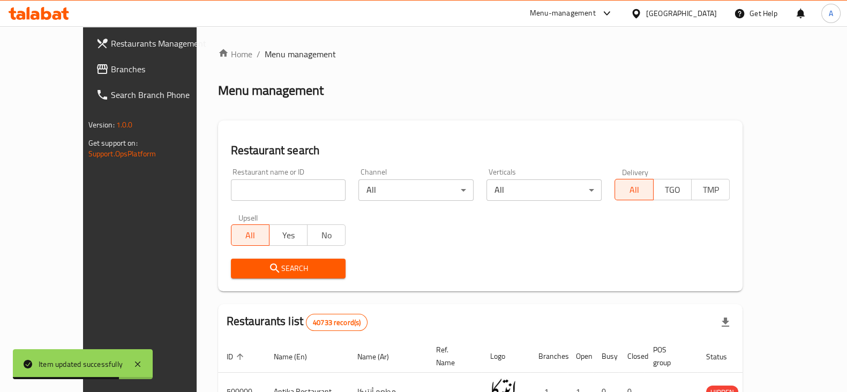
click at [293, 192] on input "search" at bounding box center [288, 189] width 115 height 21
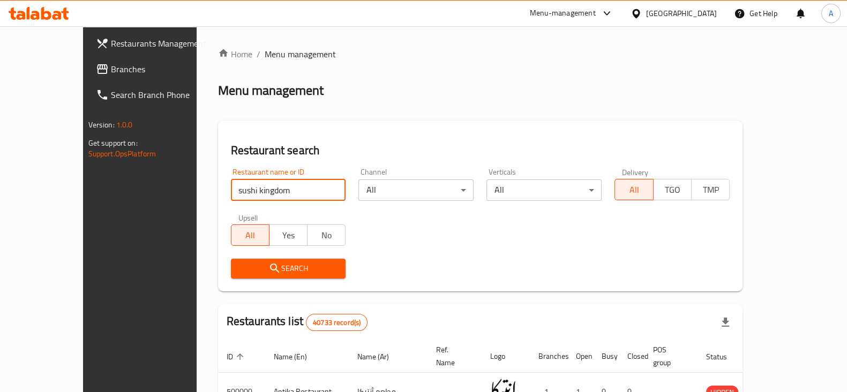
type input "sushi kingdom"
click button "Search" at bounding box center [288, 269] width 115 height 20
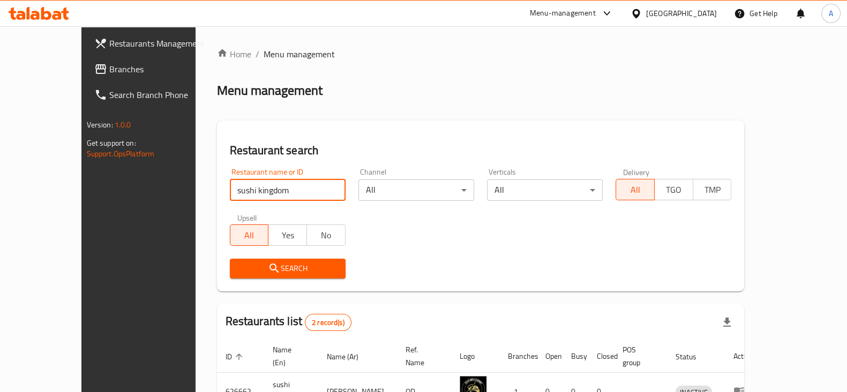
scroll to position [103, 0]
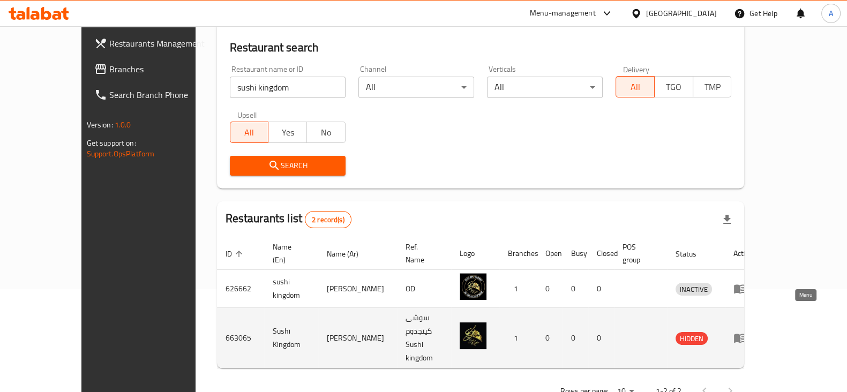
click at [746, 332] on icon "enhanced table" at bounding box center [739, 338] width 13 height 13
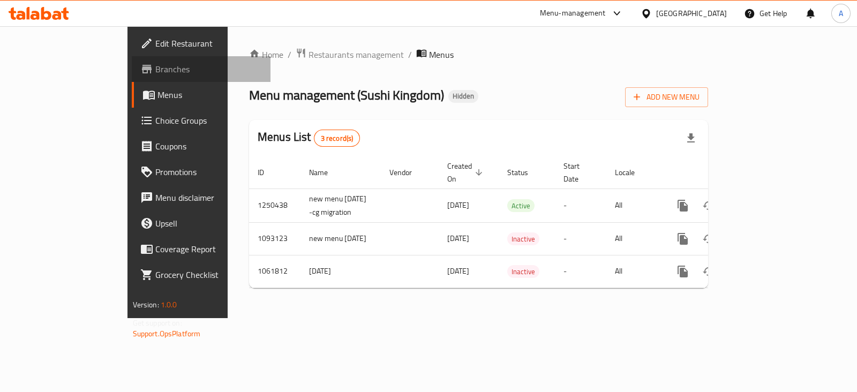
click at [132, 79] on link "Branches" at bounding box center [201, 69] width 139 height 26
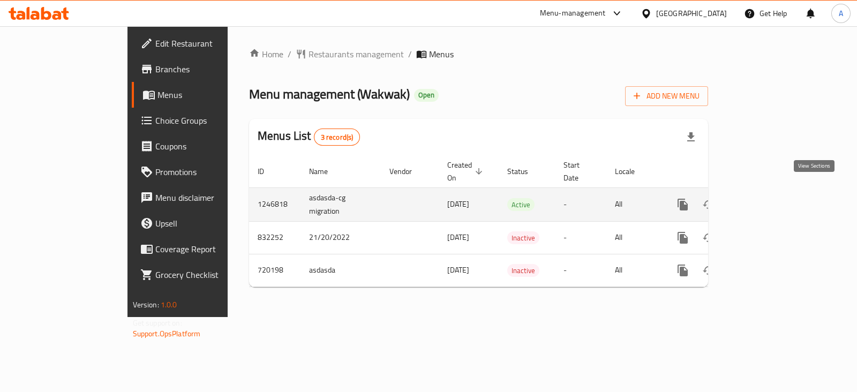
click at [767, 198] on icon "enhanced table" at bounding box center [760, 204] width 13 height 13
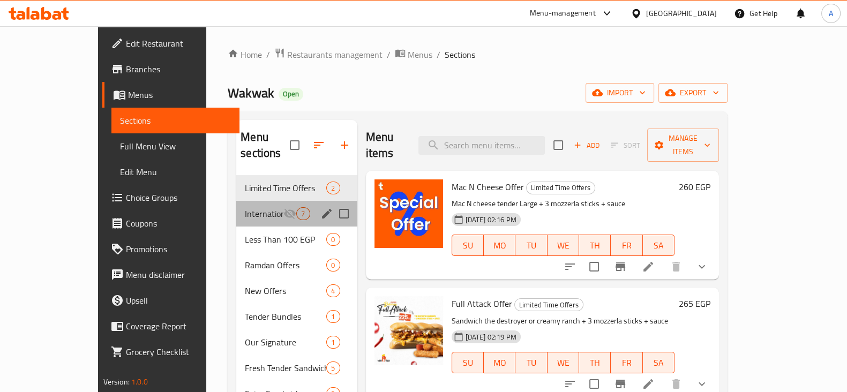
click at [236, 201] on div "International Potato Day 7" at bounding box center [296, 214] width 121 height 26
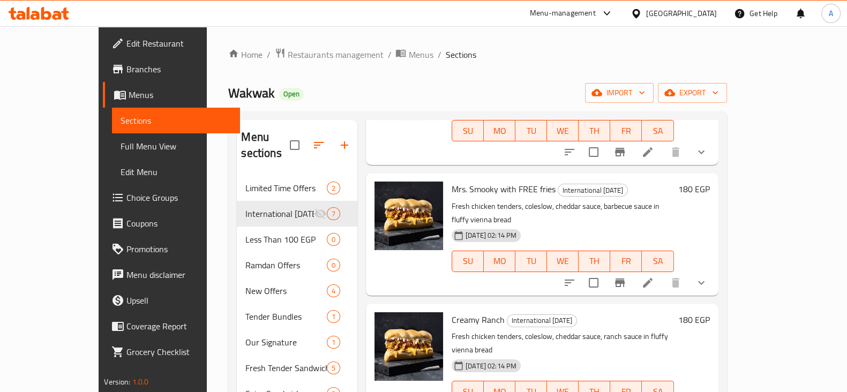
scroll to position [179, 0]
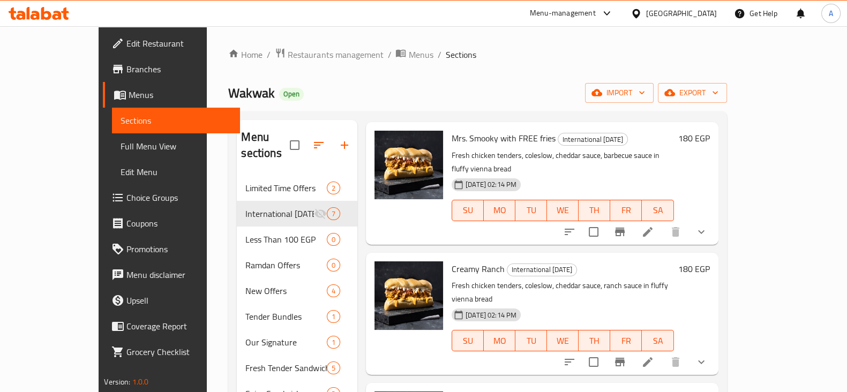
click at [663, 353] on li at bounding box center [648, 362] width 30 height 19
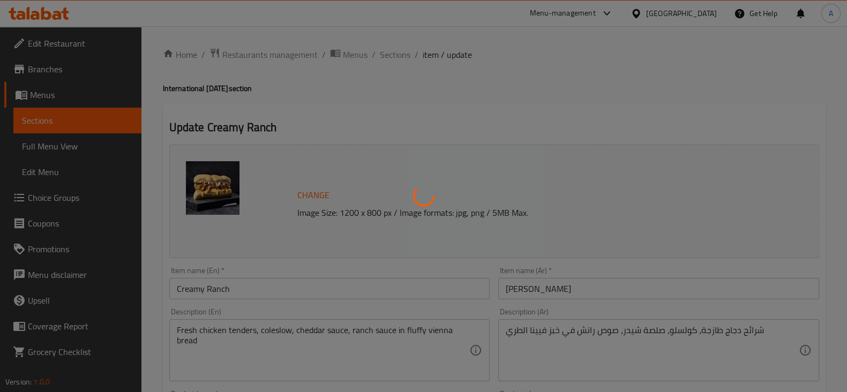
type input "كومبو"
type input "0"
type input "1"
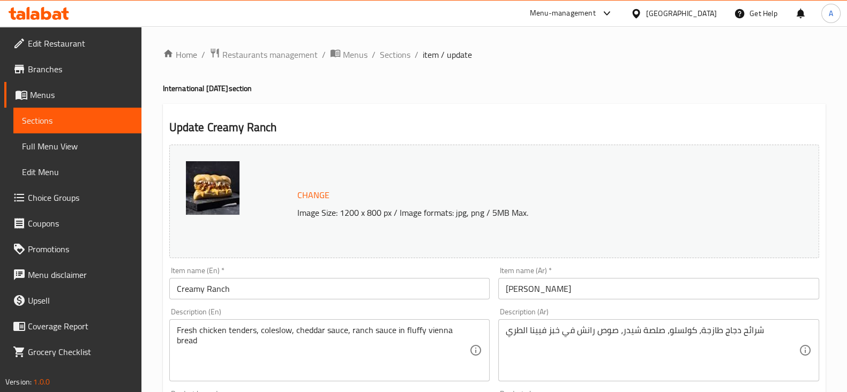
click at [621, 296] on input "كريمي رانش" at bounding box center [658, 288] width 321 height 21
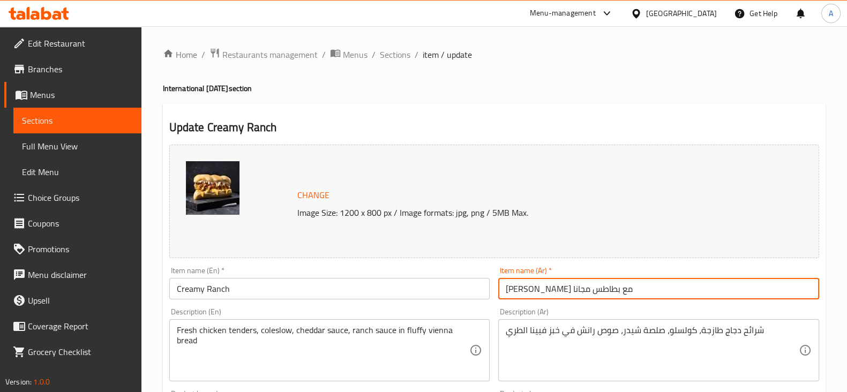
drag, startPoint x: 503, startPoint y: 289, endPoint x: 567, endPoint y: 301, distance: 64.8
click at [567, 301] on div "Item name (Ar)   * كريمي رانش مع بطاطس مجانا Item name (Ar) *" at bounding box center [659, 283] width 330 height 41
type input "كريمي رانش مع بطاطس مجانا"
click at [455, 282] on input "Creamy Ranch" at bounding box center [329, 288] width 321 height 21
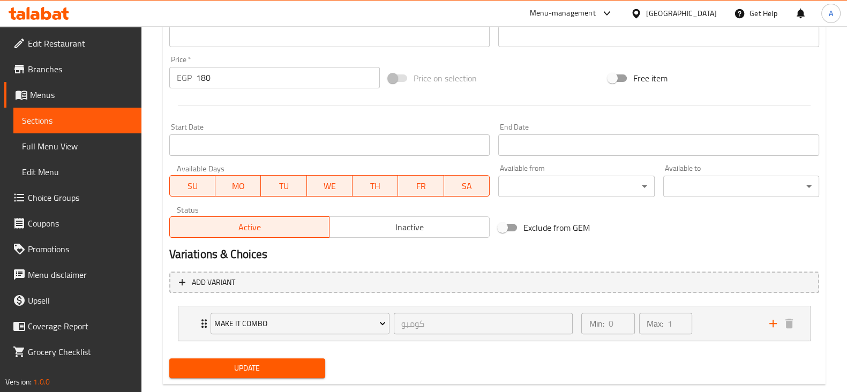
scroll to position [398, 0]
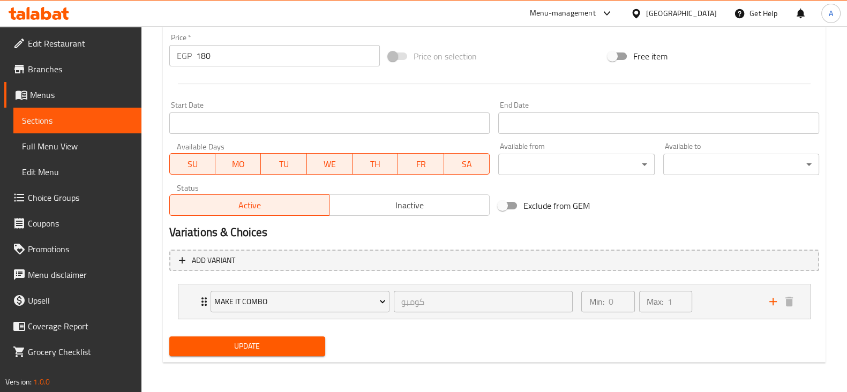
type input "Creamy Ranch with FREE fries"
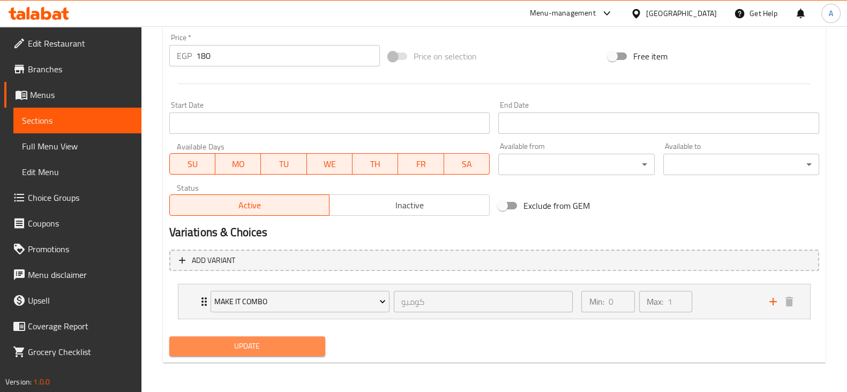
click at [311, 340] on span "Update" at bounding box center [247, 346] width 139 height 13
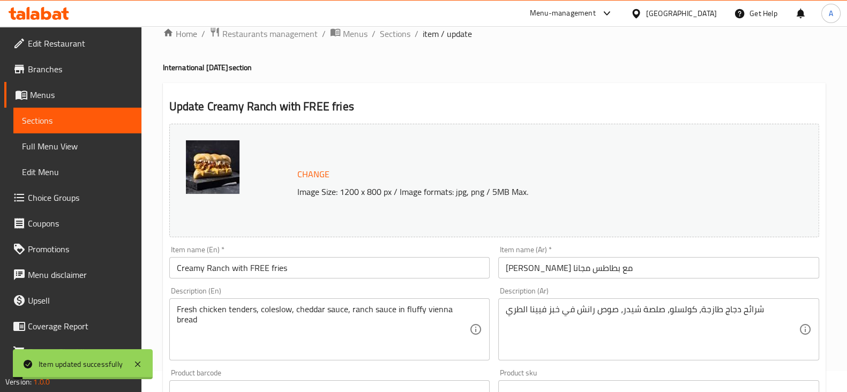
scroll to position [0, 0]
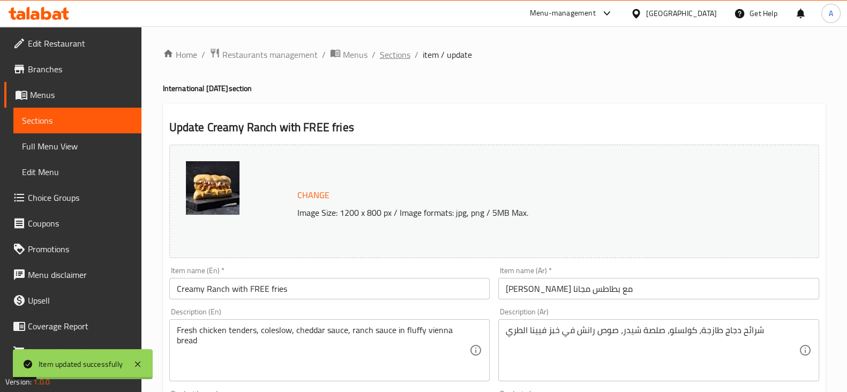
click at [402, 55] on span "Sections" at bounding box center [395, 54] width 31 height 13
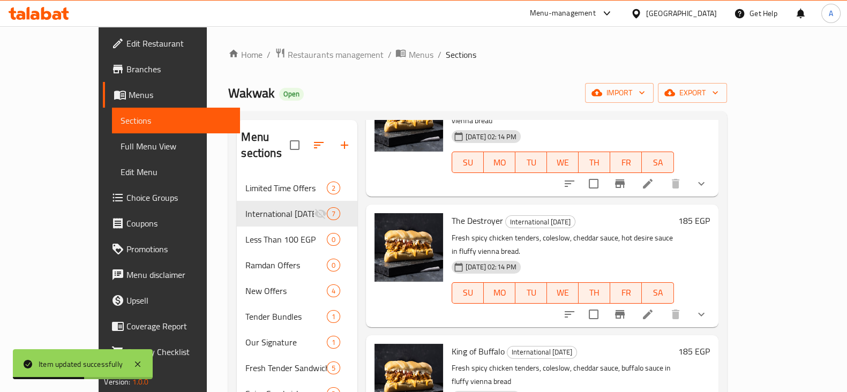
scroll to position [356, 0]
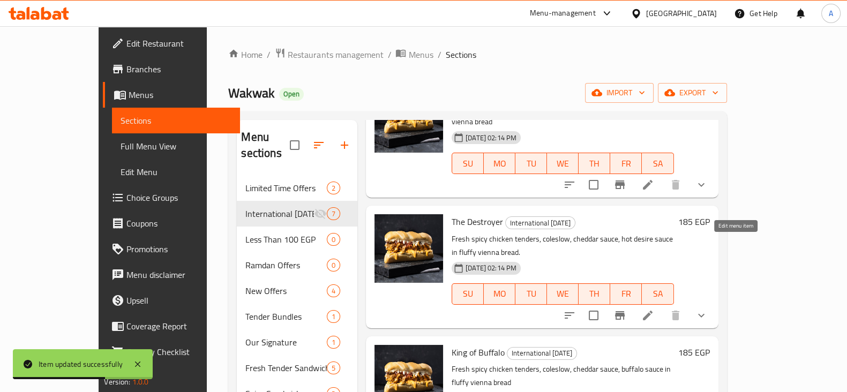
click at [654, 309] on icon at bounding box center [647, 315] width 13 height 13
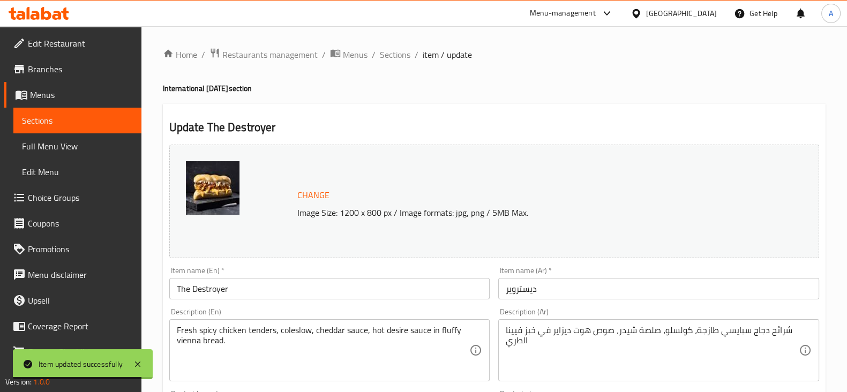
click at [330, 290] on input "The Destroyer" at bounding box center [329, 288] width 321 height 21
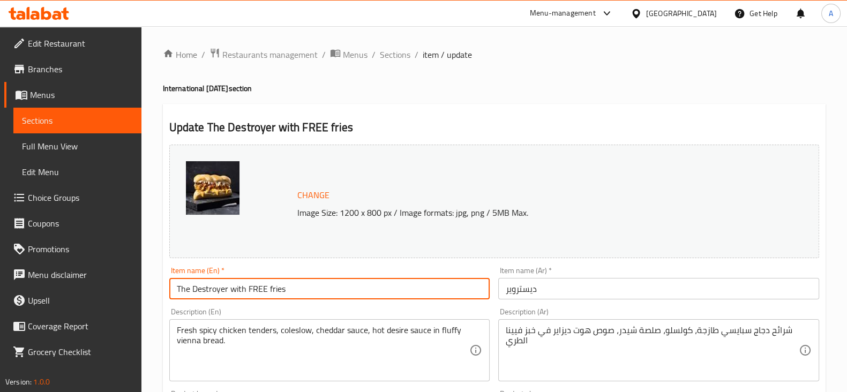
type input "The Destroyer with FREE fries"
click at [577, 295] on input "ديستروير" at bounding box center [658, 288] width 321 height 21
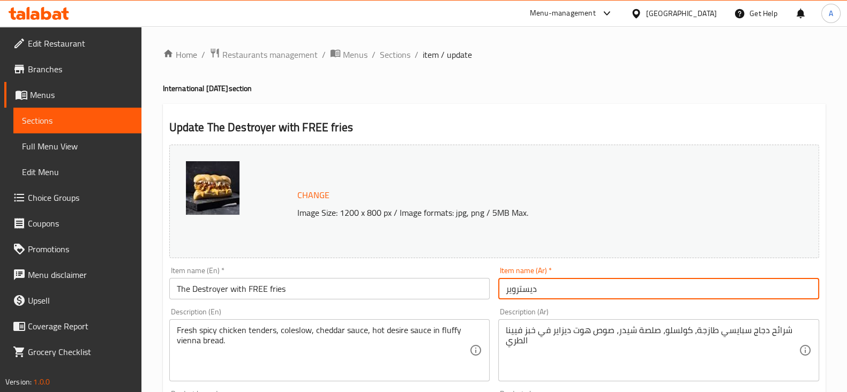
paste input "مع بطاطس مجانا"
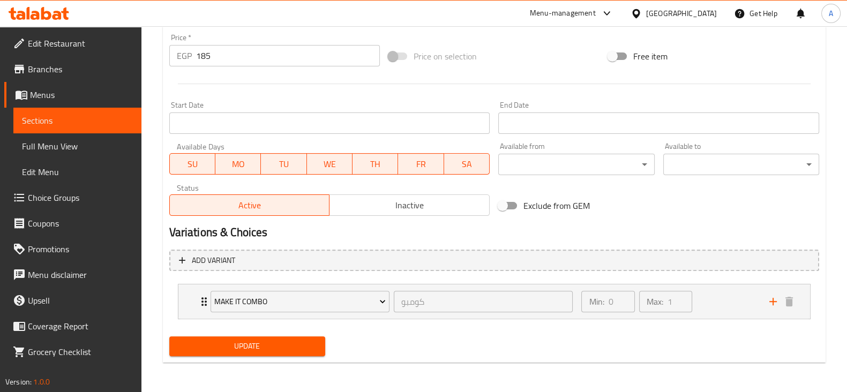
type input "ديستروير مع بطاطس مجانا"
click at [284, 341] on span "Update" at bounding box center [247, 346] width 139 height 13
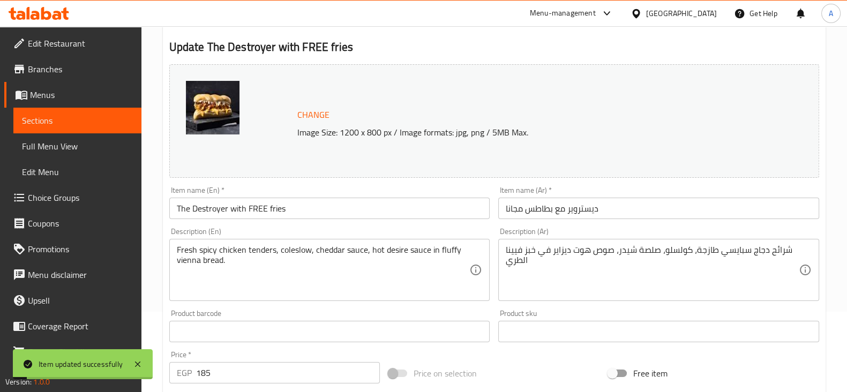
scroll to position [0, 0]
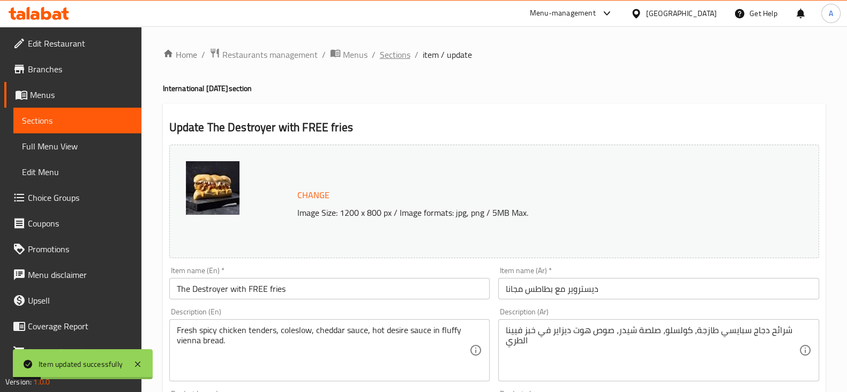
click at [403, 48] on span "Sections" at bounding box center [395, 54] width 31 height 13
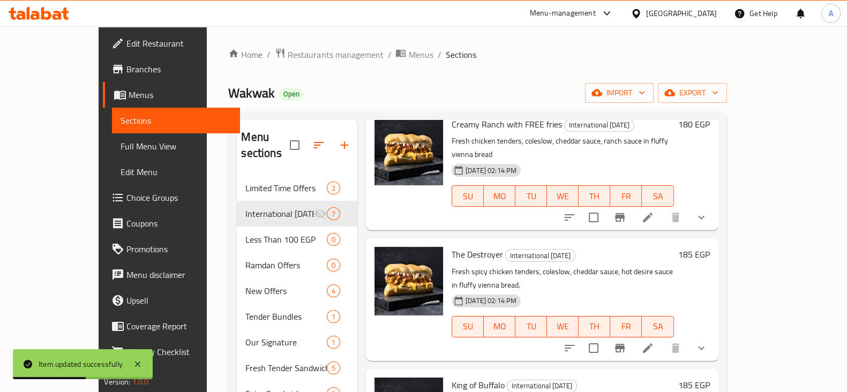
scroll to position [442, 0]
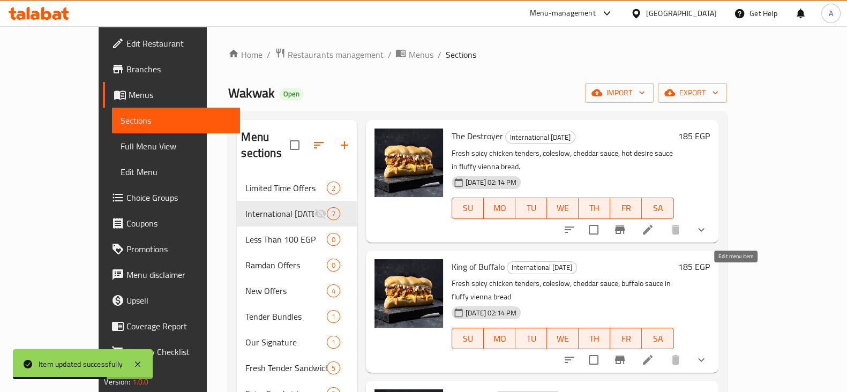
click at [654, 354] on icon at bounding box center [647, 360] width 13 height 13
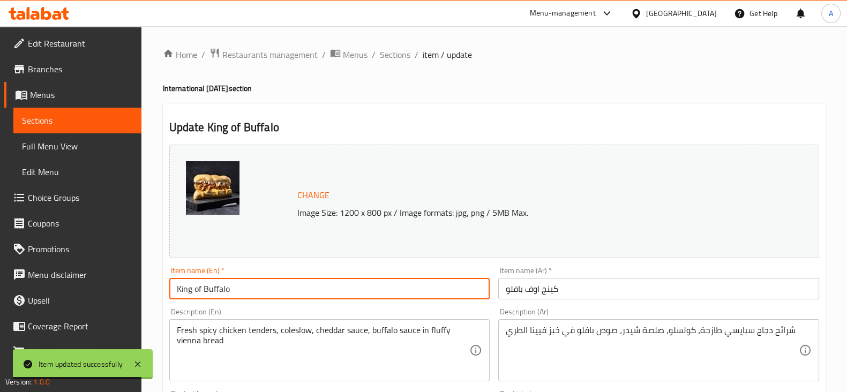
click at [332, 283] on input "King of Buffalo" at bounding box center [329, 288] width 321 height 21
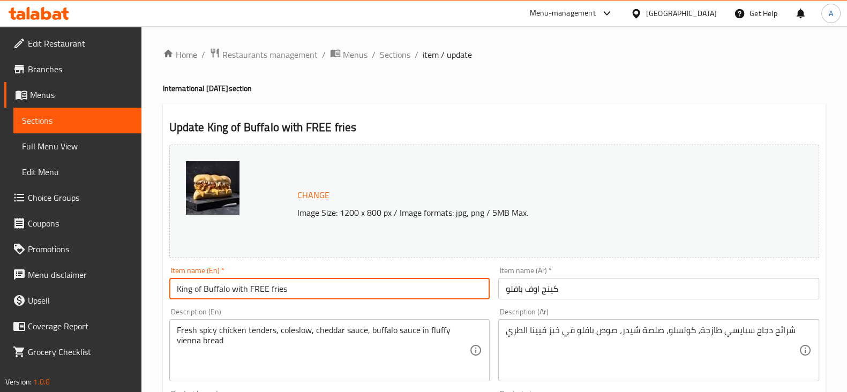
type input "King of Buffalo with FREE fries"
click at [566, 294] on input "كينج اوف بافلو" at bounding box center [658, 288] width 321 height 21
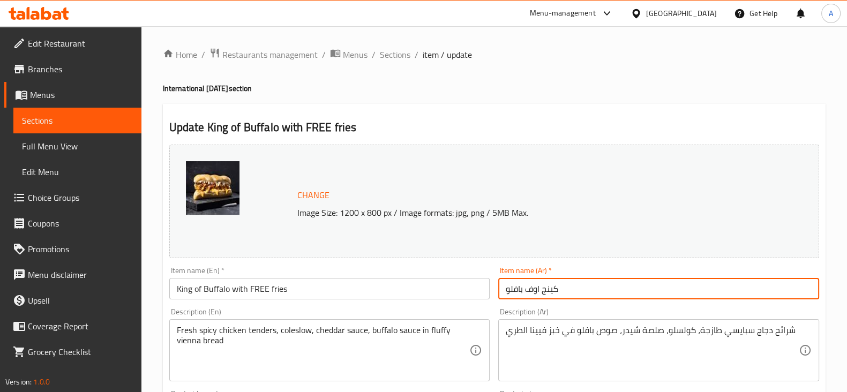
paste input "مع بطاطس مجانا"
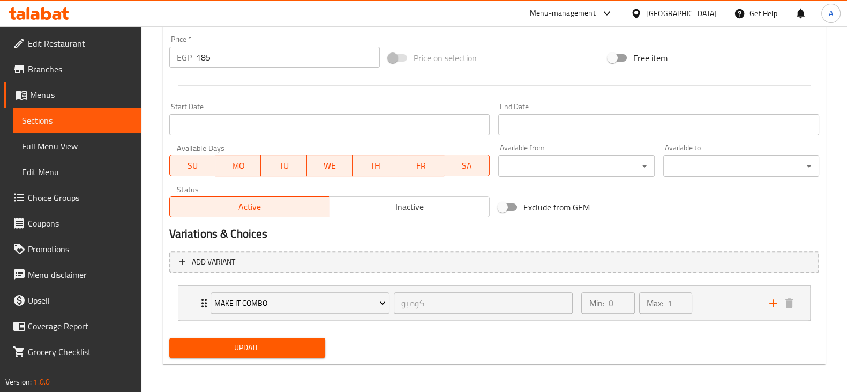
scroll to position [397, 0]
type input "كينج اوف بافلو مع بطاطس مجانا"
click at [257, 356] on div "Update" at bounding box center [247, 347] width 164 height 28
click at [257, 348] on span "Update" at bounding box center [247, 346] width 139 height 13
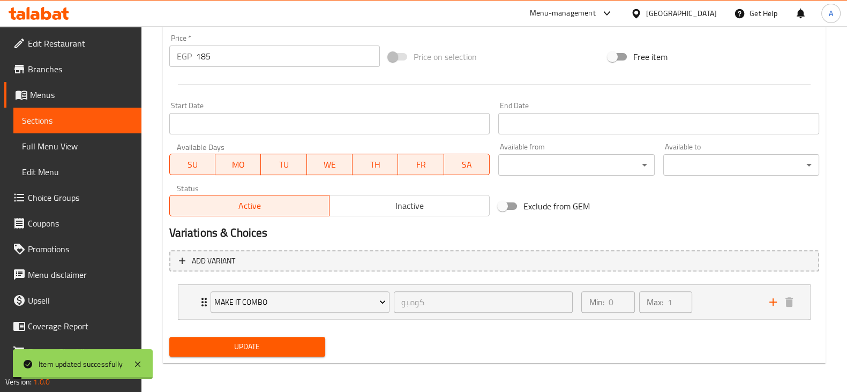
scroll to position [0, 0]
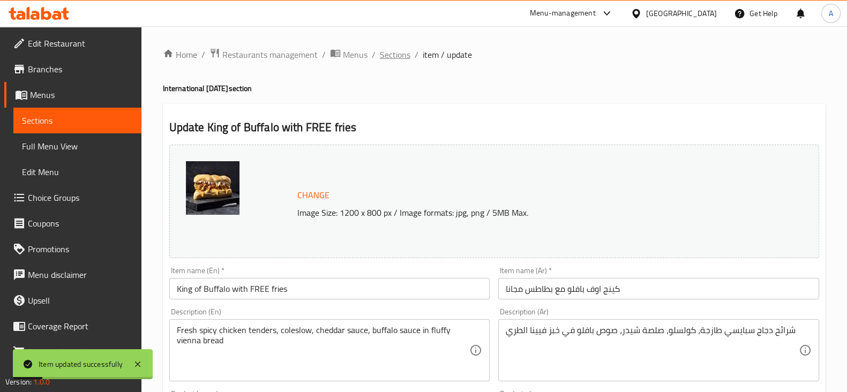
click at [405, 56] on span "Sections" at bounding box center [395, 54] width 31 height 13
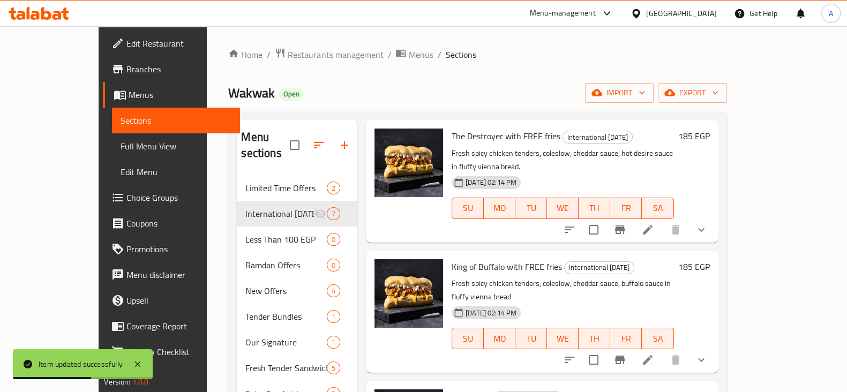
scroll to position [161, 0]
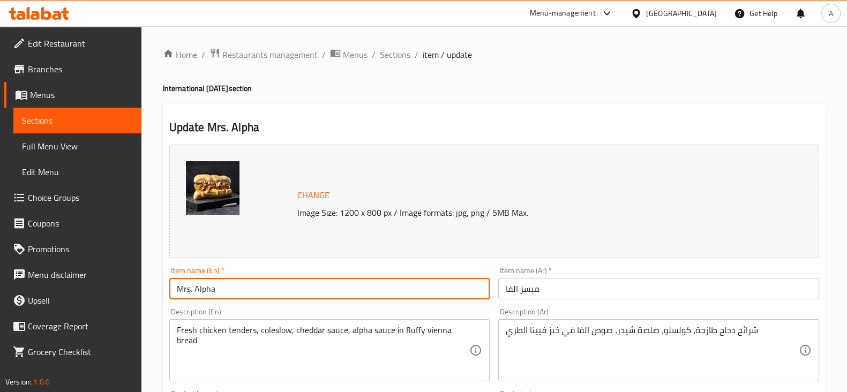
click at [392, 283] on input "Mrs. Alpha" at bounding box center [329, 288] width 321 height 21
type input "Mrs. Alpha With FREE fries"
click at [545, 290] on input "ميسز الفا" at bounding box center [658, 288] width 321 height 21
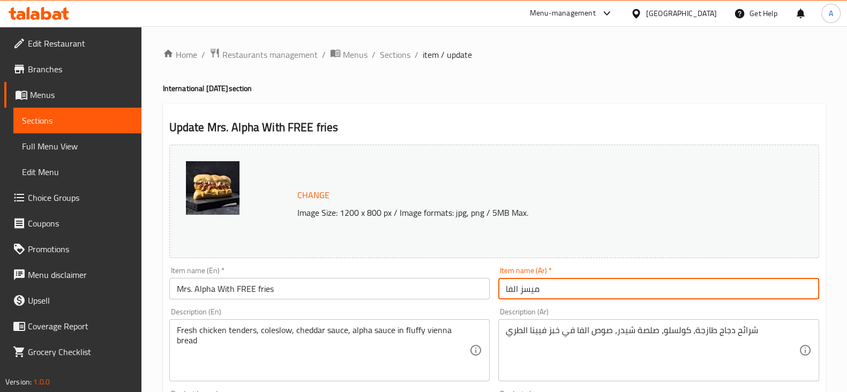
paste input "مع بطاطس مجانا"
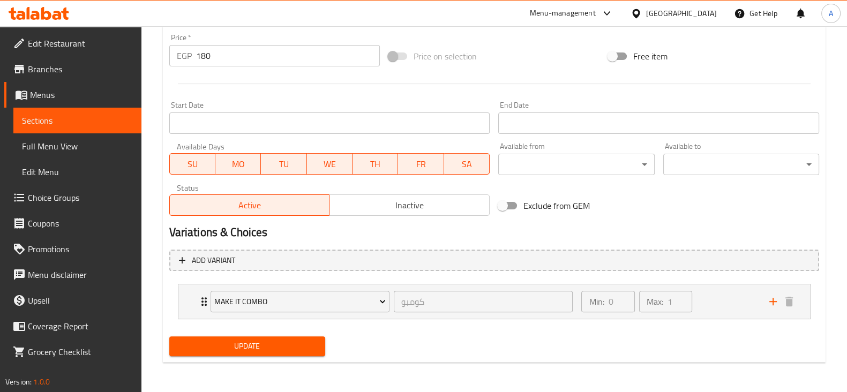
type input "ميسز الفا مع بطاطس مجانا"
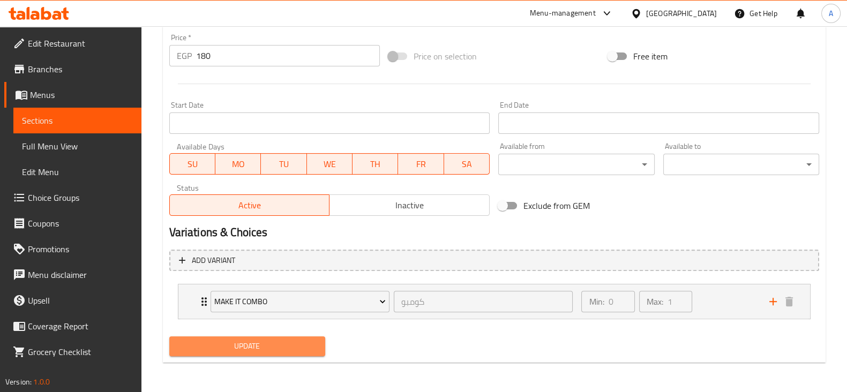
click at [281, 344] on span "Update" at bounding box center [247, 346] width 139 height 13
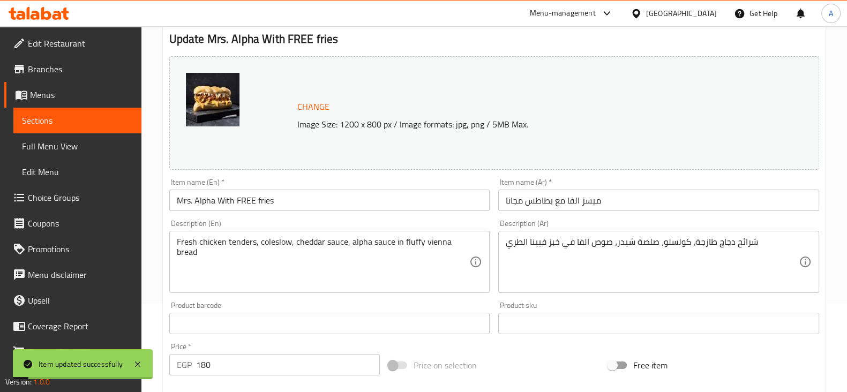
scroll to position [0, 0]
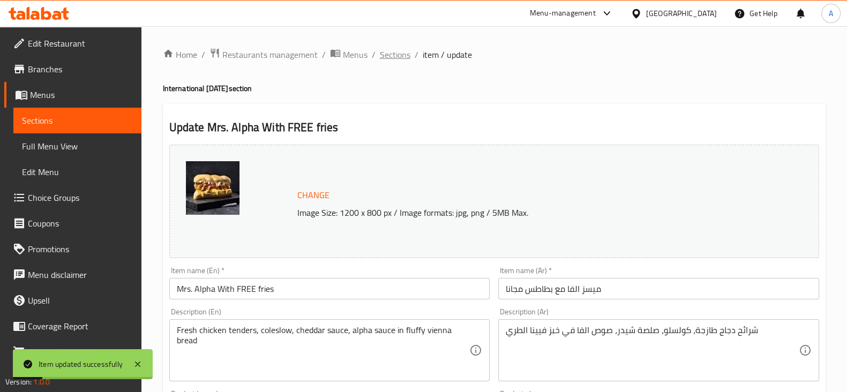
click at [396, 50] on span "Sections" at bounding box center [395, 54] width 31 height 13
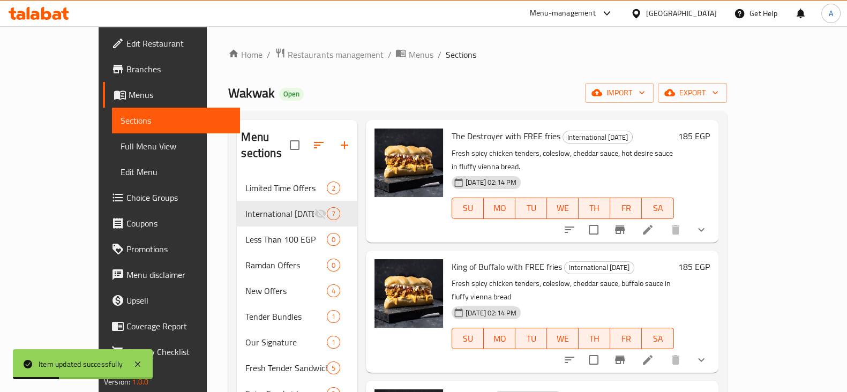
scroll to position [161, 0]
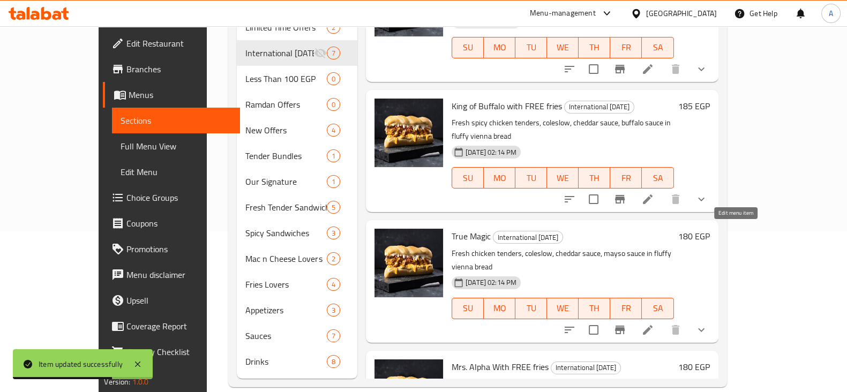
click at [654, 324] on icon at bounding box center [647, 330] width 13 height 13
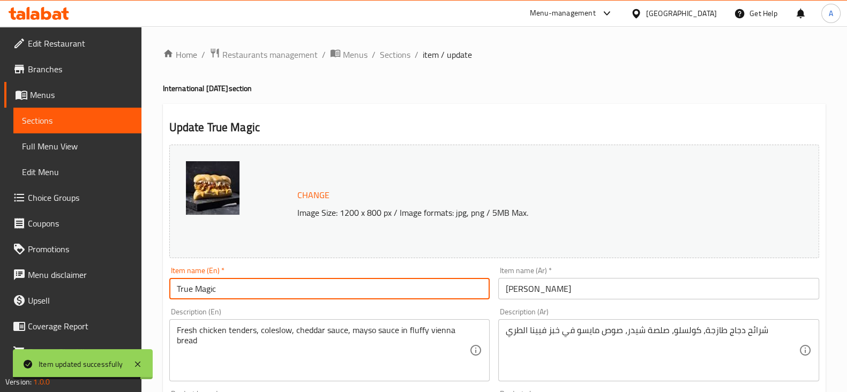
click at [360, 286] on input "True Magic" at bounding box center [329, 288] width 321 height 21
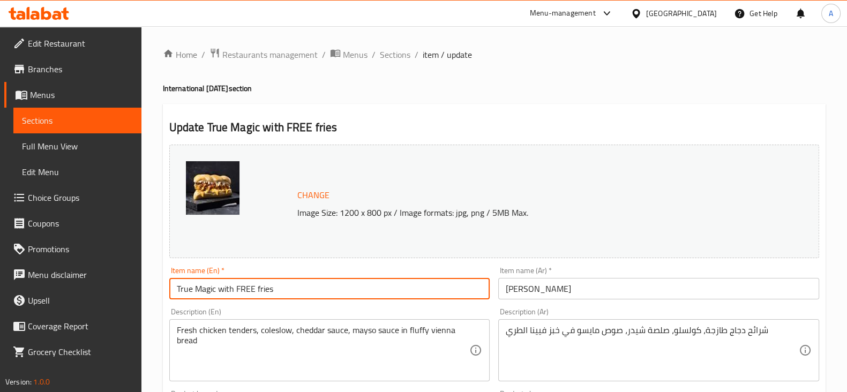
type input "True Magic with FREE fries"
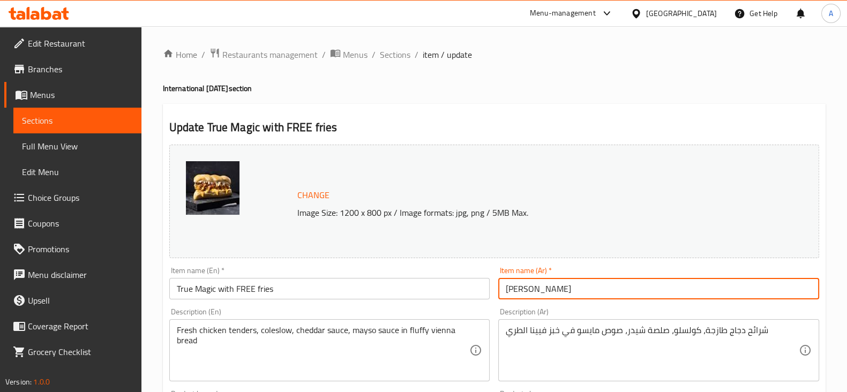
click at [554, 291] on input "ترو ماجيك" at bounding box center [658, 288] width 321 height 21
paste input "مع بطاطس مجانا"
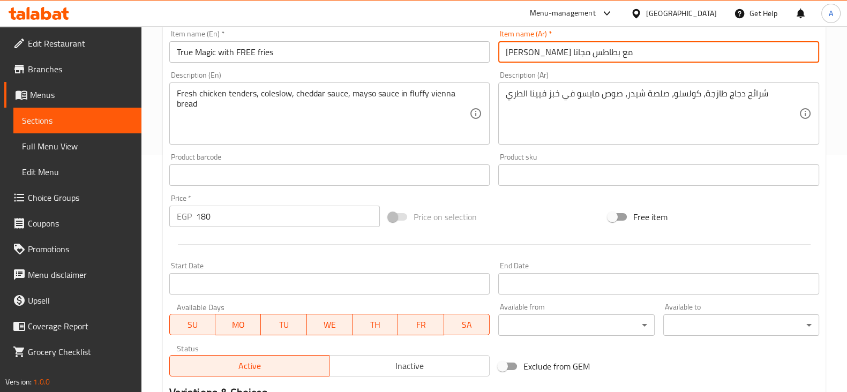
scroll to position [398, 0]
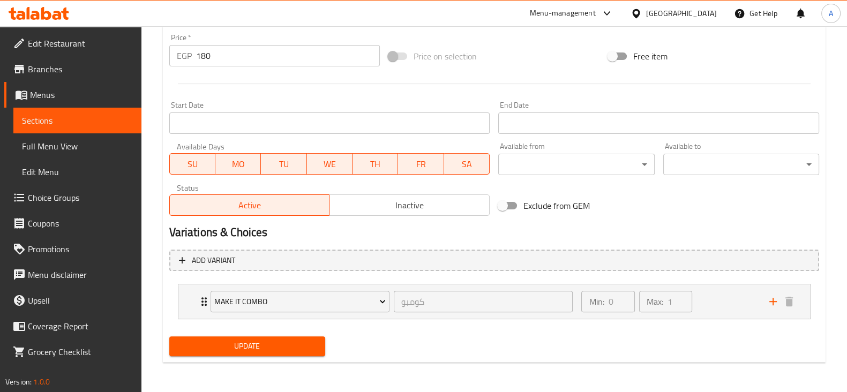
type input "ترو ماجيك مع بطاطس مجانا"
click at [273, 350] on span "Update" at bounding box center [247, 346] width 139 height 13
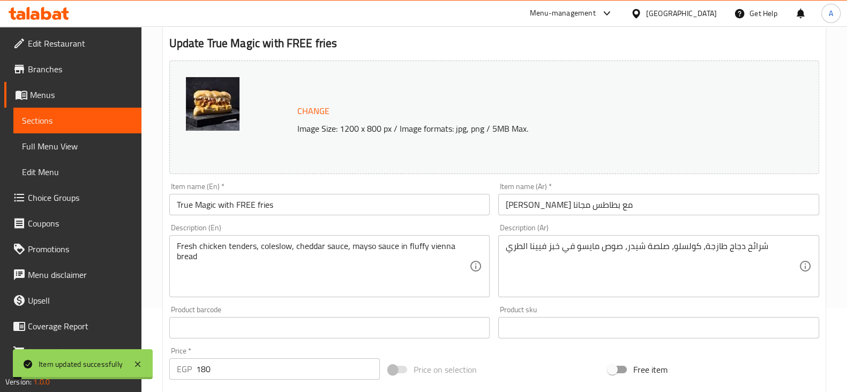
scroll to position [0, 0]
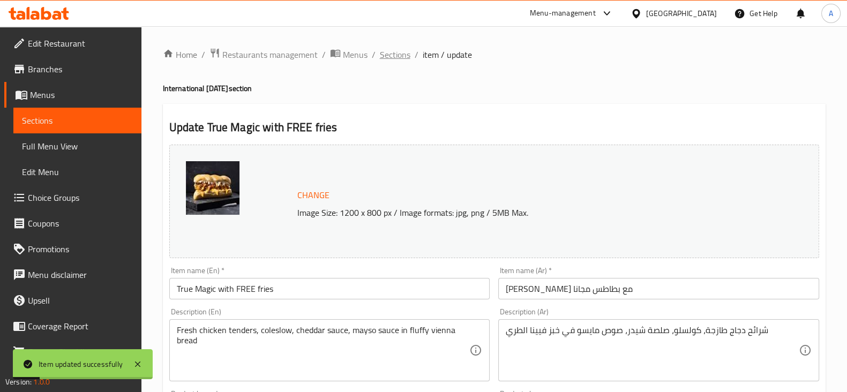
click at [399, 53] on span "Sections" at bounding box center [395, 54] width 31 height 13
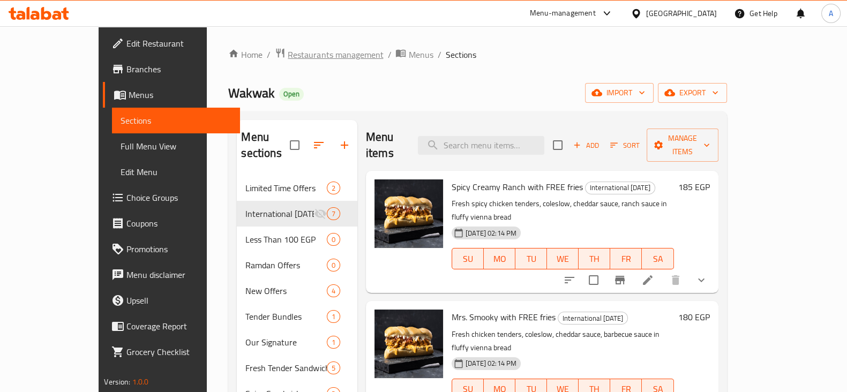
click at [288, 52] on span "Restaurants management" at bounding box center [335, 54] width 95 height 13
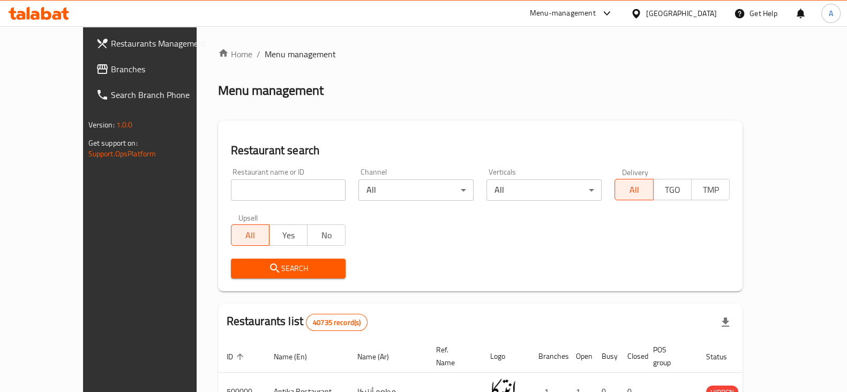
click at [279, 186] on input "search" at bounding box center [288, 189] width 115 height 21
type input "b"
type input "box mashwy"
click button "Search" at bounding box center [288, 269] width 115 height 20
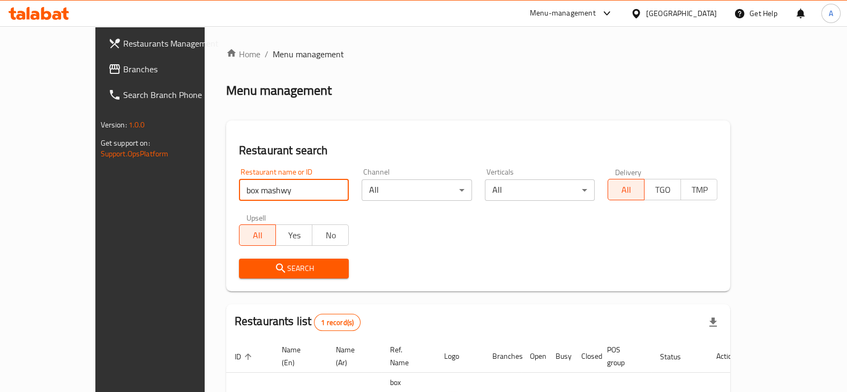
scroll to position [64, 0]
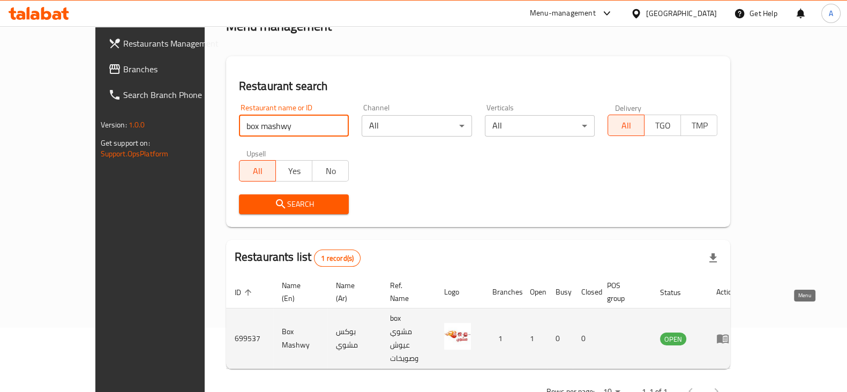
click at [736, 332] on link "enhanced table" at bounding box center [726, 338] width 20 height 13
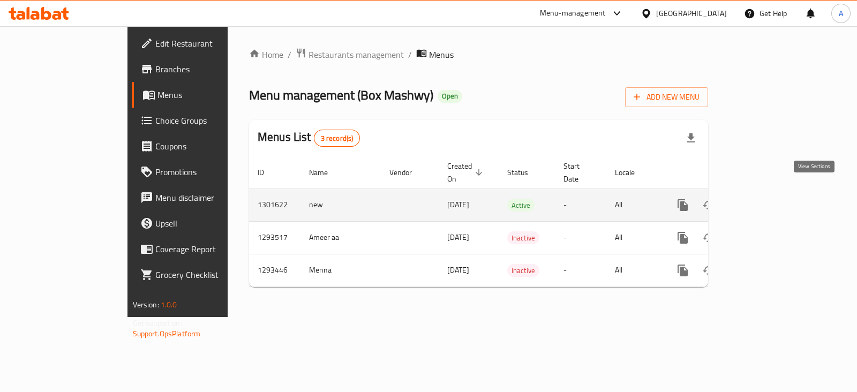
click at [767, 199] on icon "enhanced table" at bounding box center [760, 205] width 13 height 13
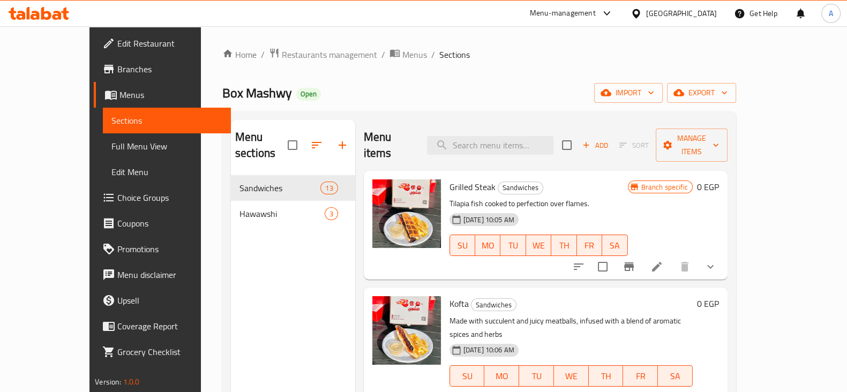
click at [117, 63] on span "Branches" at bounding box center [169, 69] width 105 height 13
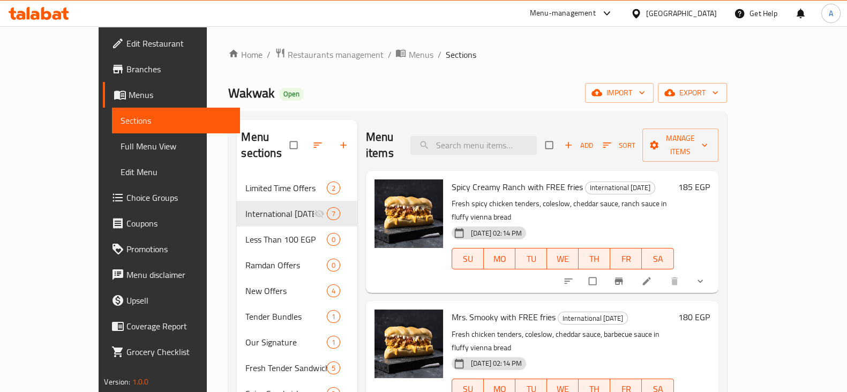
click at [622, 21] on div "Menu-management" at bounding box center [571, 14] width 101 height 26
click at [622, 2] on div "Menu-management" at bounding box center [571, 14] width 101 height 26
click at [596, 14] on div "Menu-management" at bounding box center [563, 13] width 66 height 13
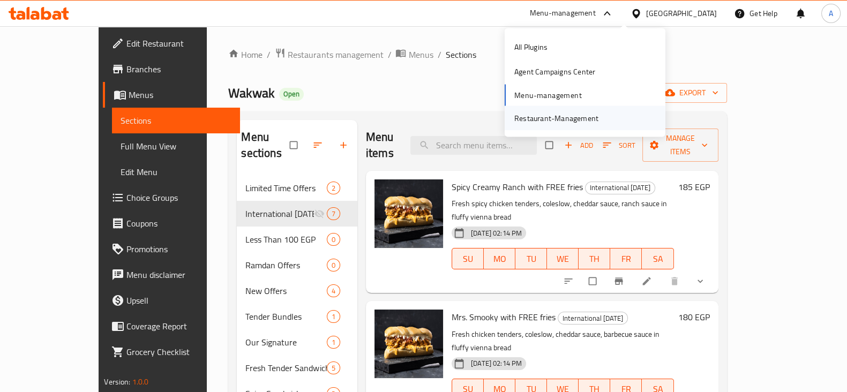
click at [533, 116] on div "Restaurant-Management" at bounding box center [556, 118] width 84 height 12
